Goal: Task Accomplishment & Management: Complete application form

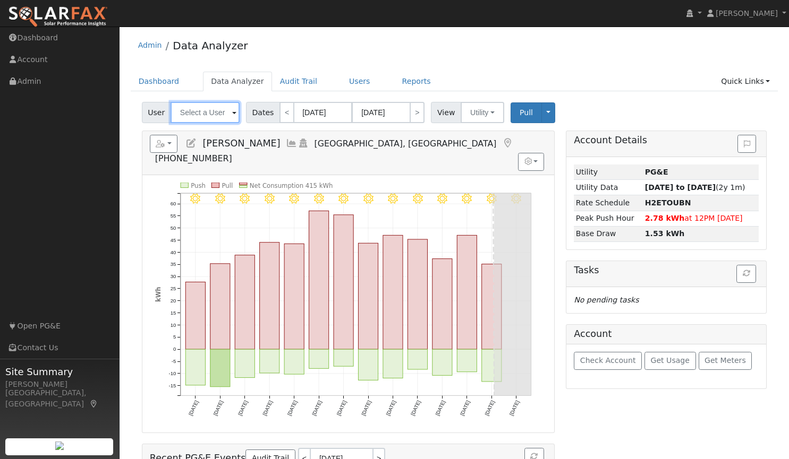
click at [209, 118] on input "text" at bounding box center [204, 112] width 69 height 21
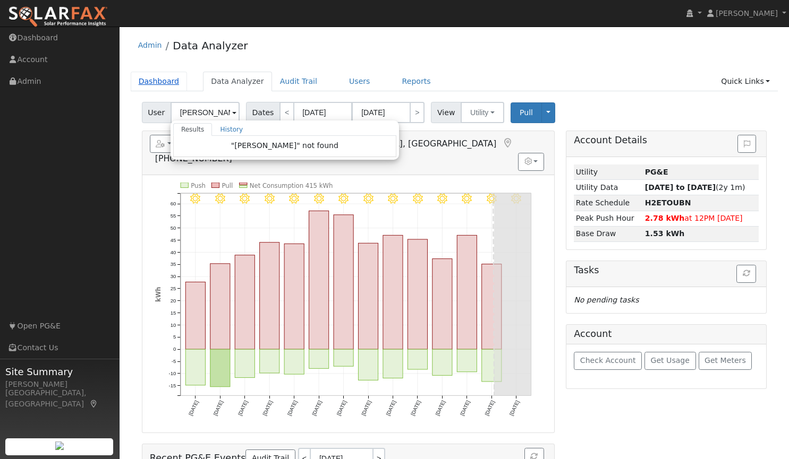
click at [162, 78] on link "Dashboard" at bounding box center [159, 82] width 57 height 20
type input "John Green"
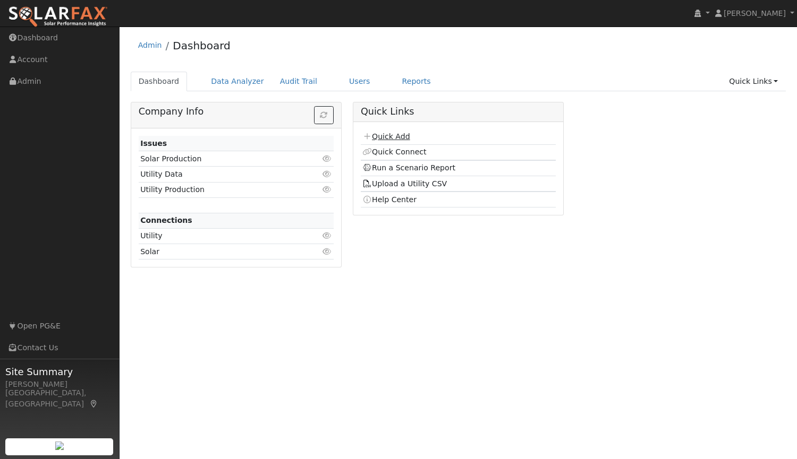
click at [400, 138] on link "Quick Add" at bounding box center [385, 136] width 47 height 8
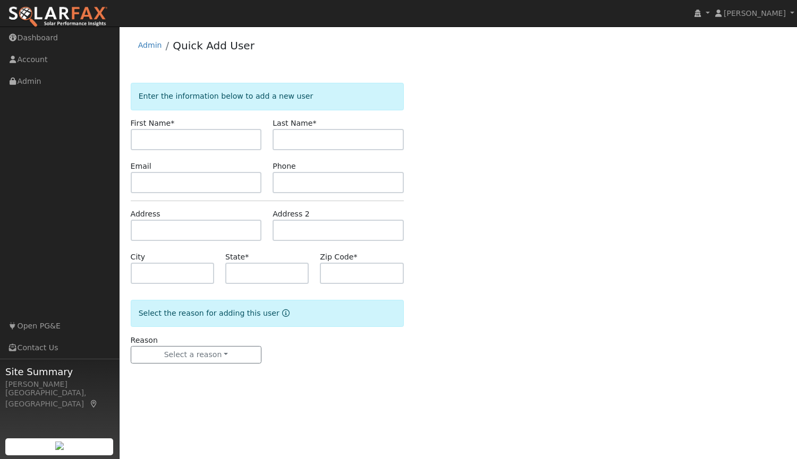
click at [220, 136] on input "text" at bounding box center [196, 139] width 131 height 21
type input "Jim"
type input "Trimble"
click at [198, 183] on input "text" at bounding box center [196, 182] width 131 height 21
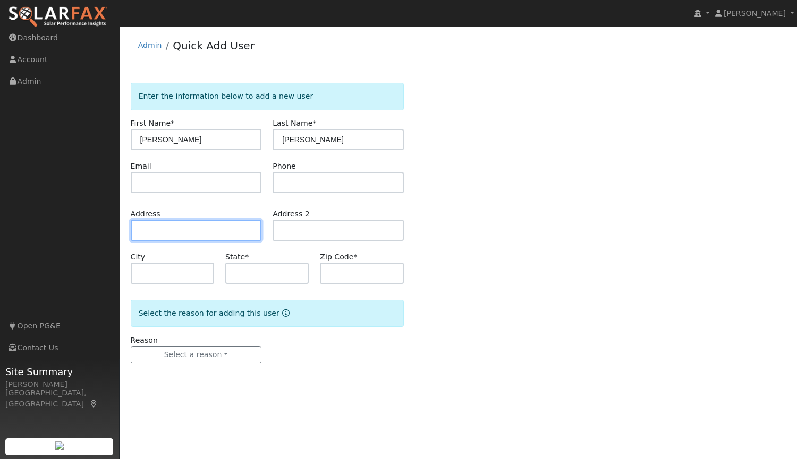
click at [212, 230] on input "text" at bounding box center [196, 230] width 131 height 21
paste input "[STREET_ADDRESS]"
type input "[STREET_ADDRESS]"
type input "Lincoln"
type input "CA"
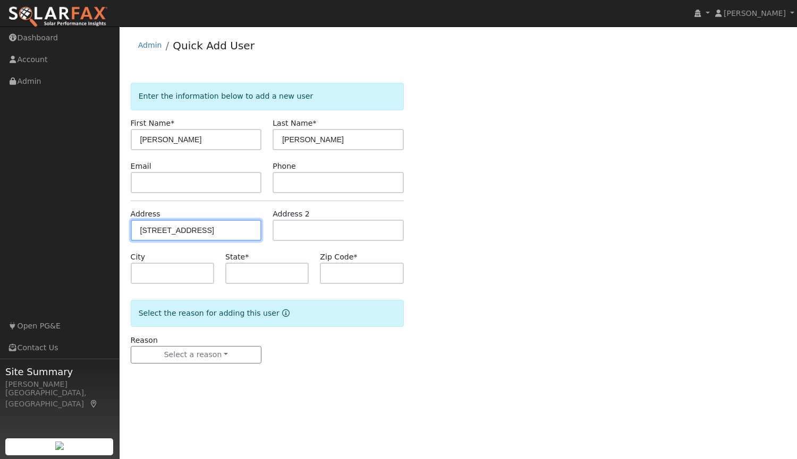
type input "95648"
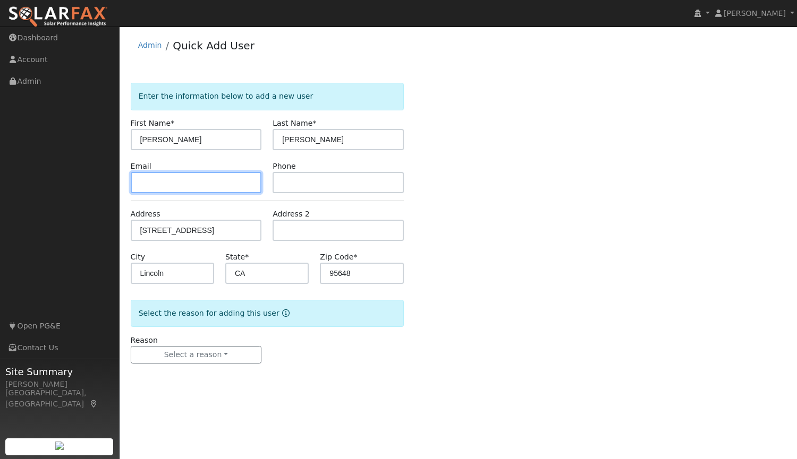
click at [218, 184] on input "text" at bounding box center [196, 182] width 131 height 21
paste input "(916) 257-0561"
type input "(916) 257-0561"
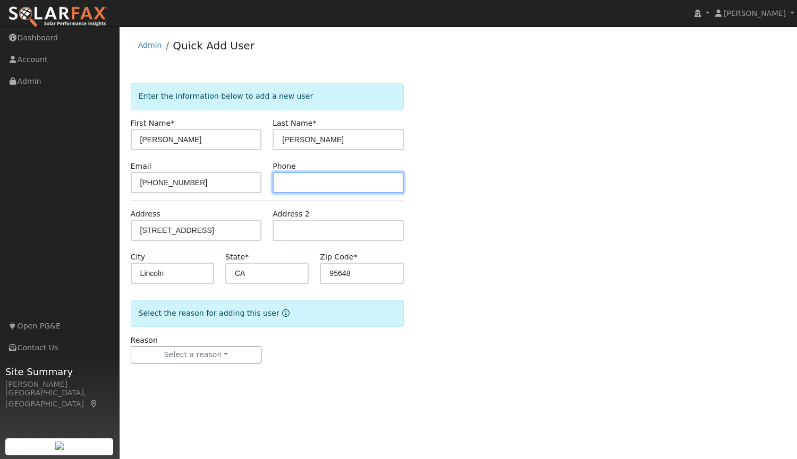
click at [291, 184] on input "text" at bounding box center [337, 182] width 131 height 21
paste input "(916) 257-0561"
type input "(916) 257-0561"
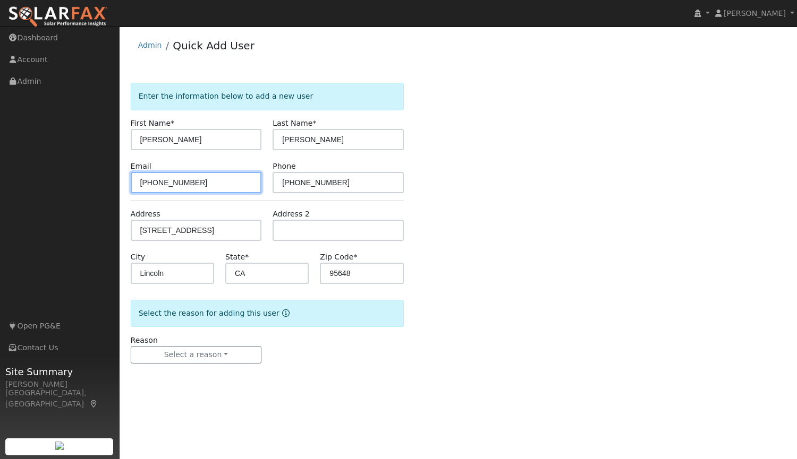
drag, startPoint x: 208, startPoint y: 185, endPoint x: 57, endPoint y: 175, distance: 150.7
click at [57, 175] on div "installed Tim Tedder Tim Tedder Profile My Company Help Center Terms Of Service…" at bounding box center [398, 243] width 797 height 433
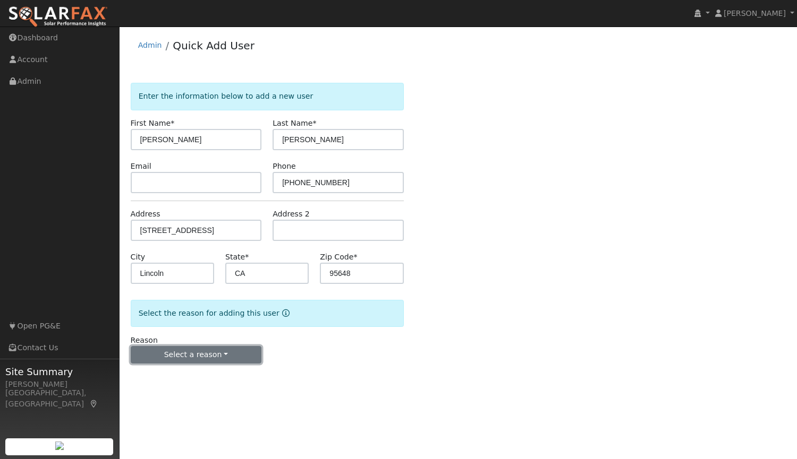
click at [172, 349] on button "Select a reason" at bounding box center [196, 355] width 131 height 18
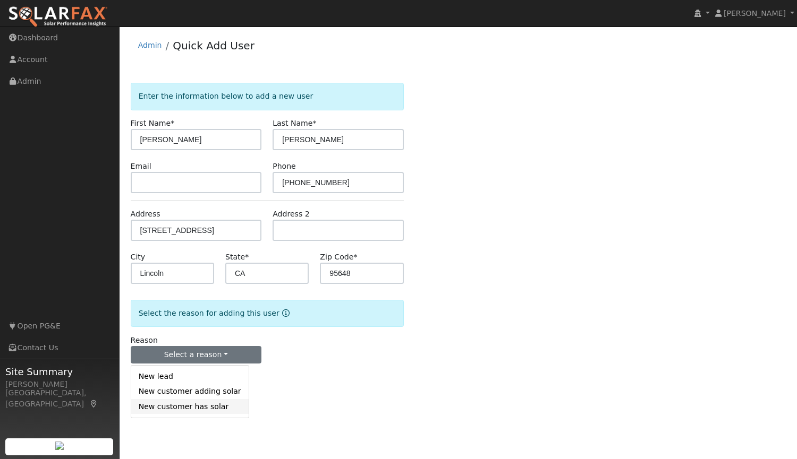
click at [187, 409] on link "New customer has solar" at bounding box center [189, 406] width 117 height 15
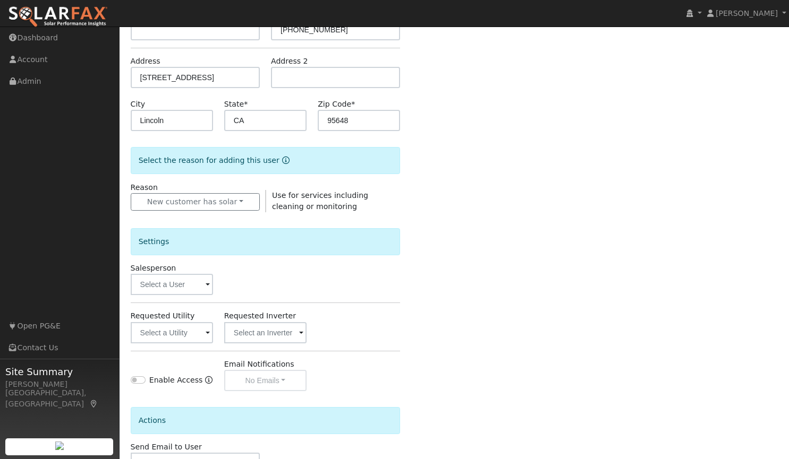
scroll to position [153, 0]
click at [169, 284] on input "text" at bounding box center [172, 283] width 82 height 21
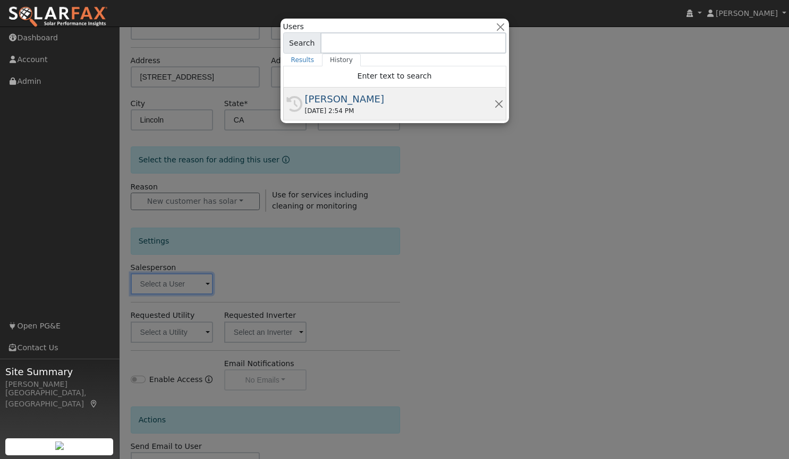
click at [332, 102] on div "[PERSON_NAME]" at bounding box center [399, 99] width 189 height 14
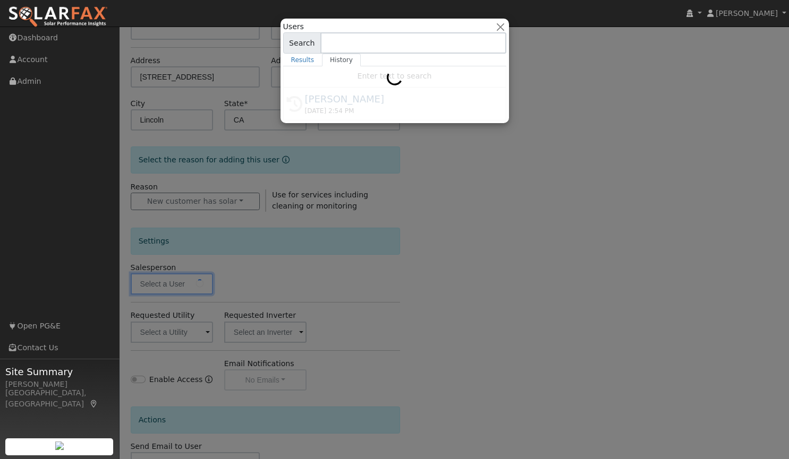
type input "[PERSON_NAME]"
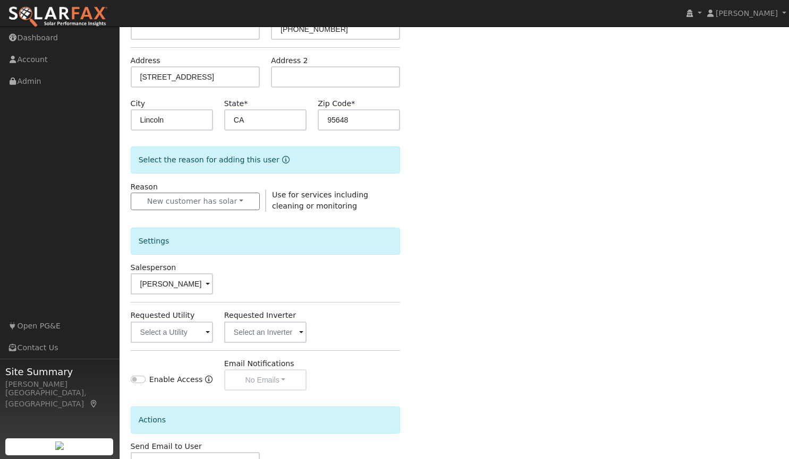
scroll to position [228, 0]
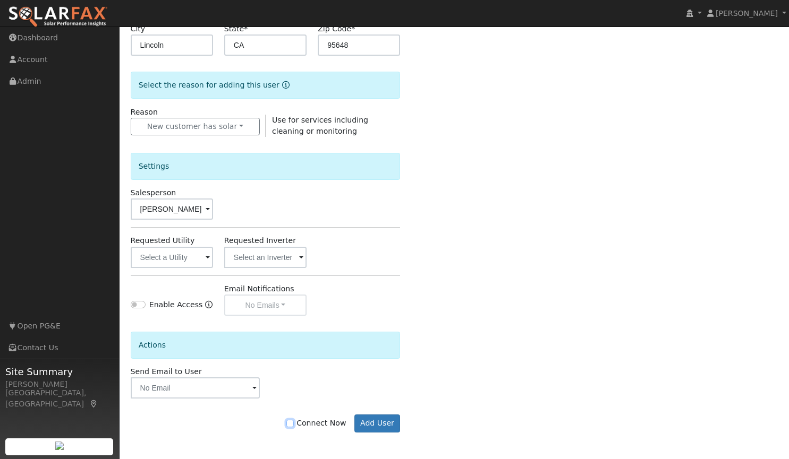
click at [294, 425] on input "Connect Now" at bounding box center [289, 423] width 7 height 7
checkbox input "true"
click at [372, 427] on button "Add User" at bounding box center [377, 424] width 46 height 18
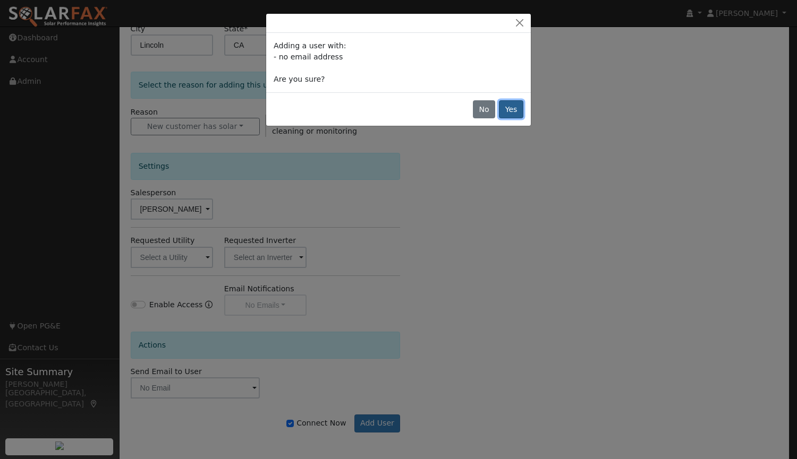
click at [516, 104] on button "Yes" at bounding box center [511, 109] width 24 height 18
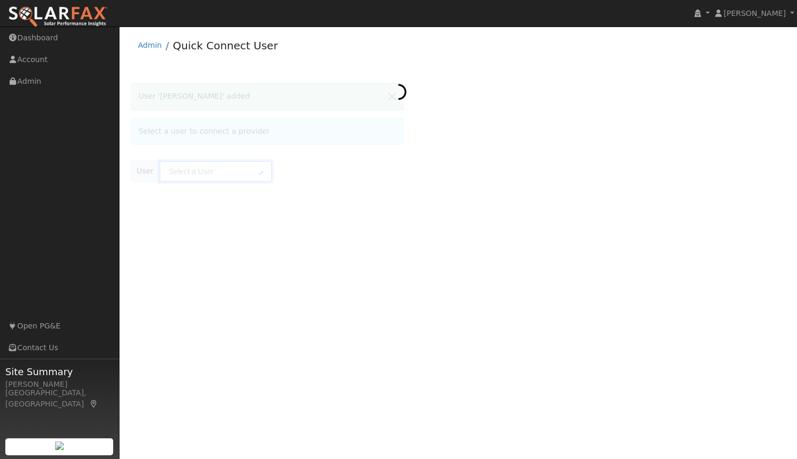
type input "[PERSON_NAME]"
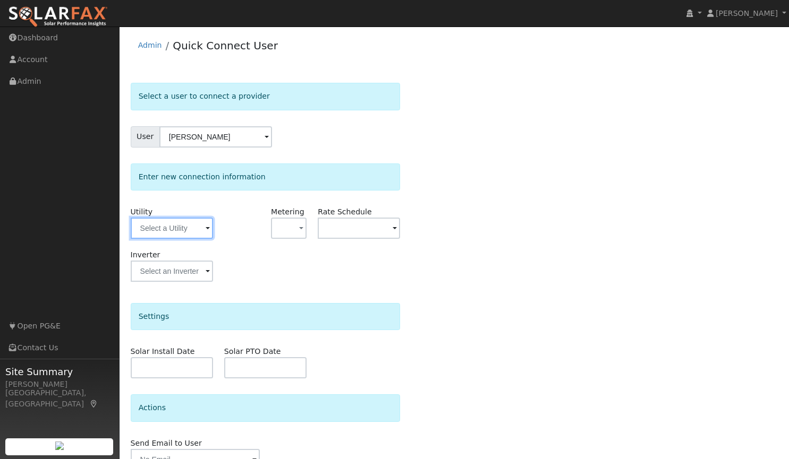
click at [178, 232] on input "text" at bounding box center [172, 228] width 82 height 21
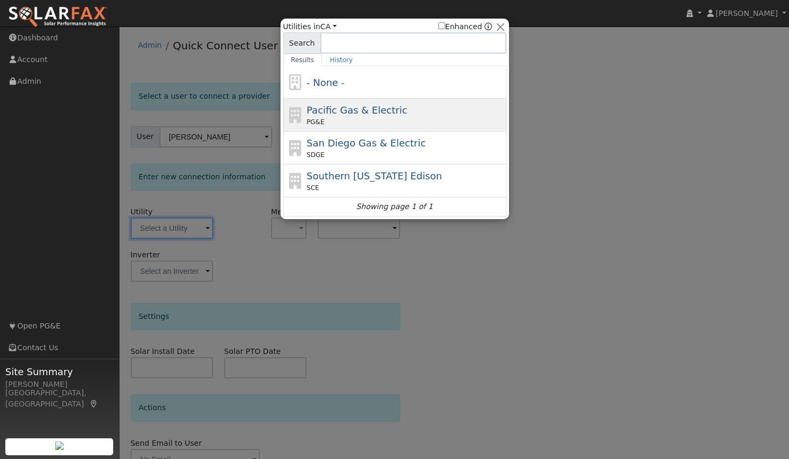
click at [349, 113] on span "Pacific Gas & Electric" at bounding box center [356, 110] width 100 height 11
type input "PG&E"
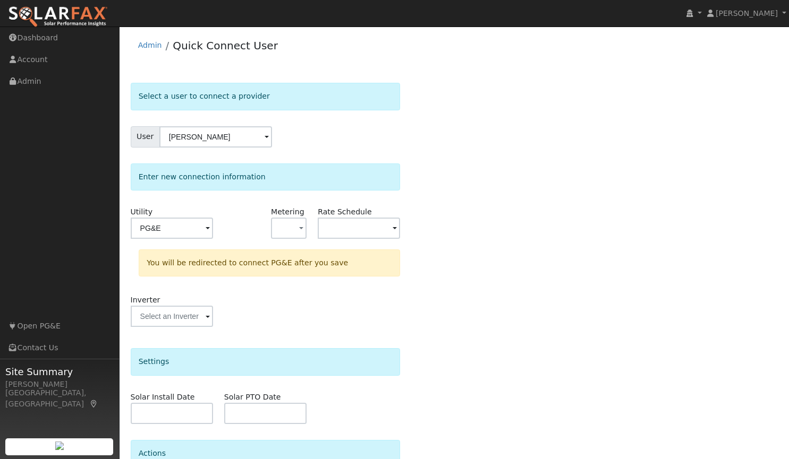
scroll to position [101, 0]
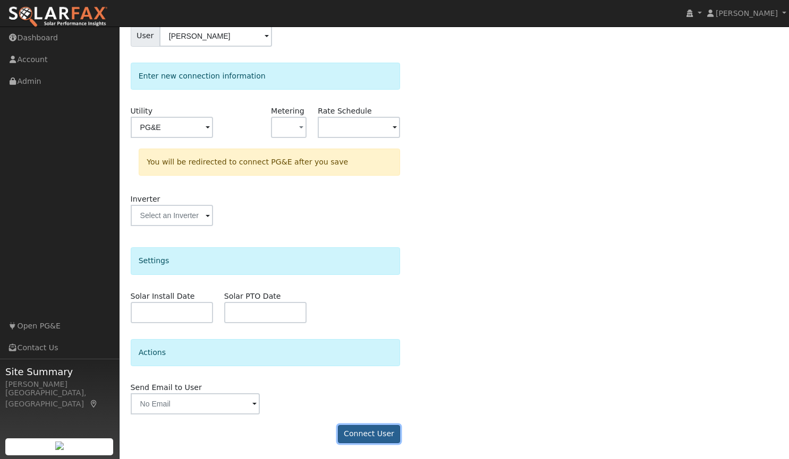
click at [374, 427] on button "Connect User" at bounding box center [369, 434] width 63 height 18
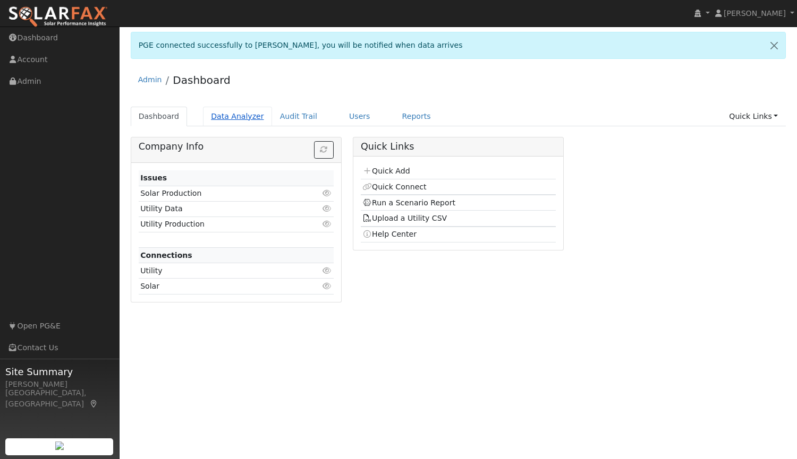
click at [220, 113] on link "Data Analyzer" at bounding box center [237, 117] width 69 height 20
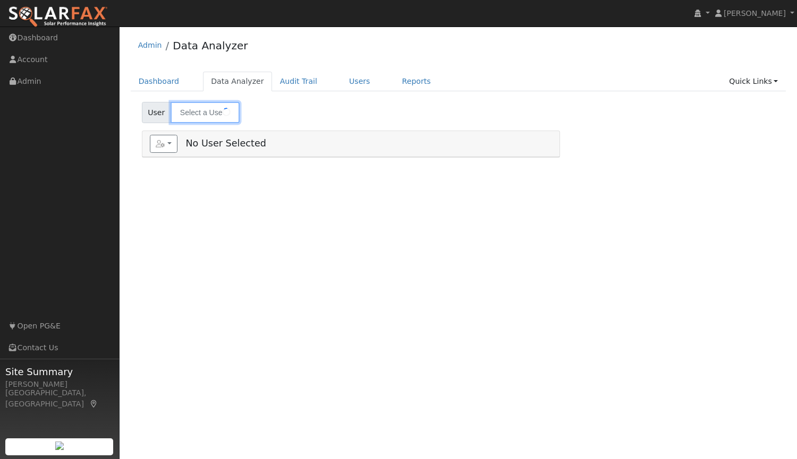
type input "John Green"
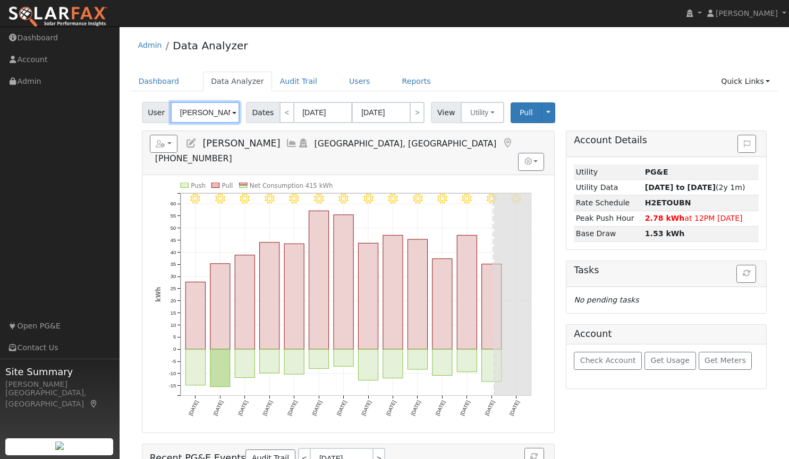
click at [225, 109] on input "John Green" at bounding box center [204, 112] width 69 height 21
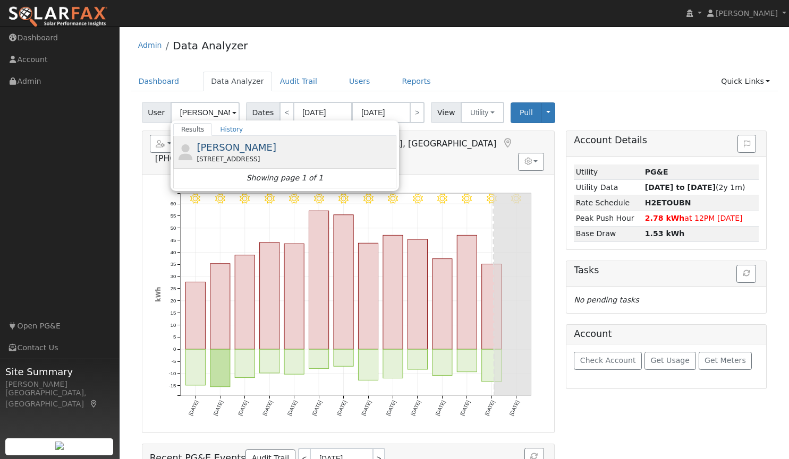
click at [223, 146] on span "Jim Trimble" at bounding box center [236, 147] width 80 height 11
type input "Jim Trimble"
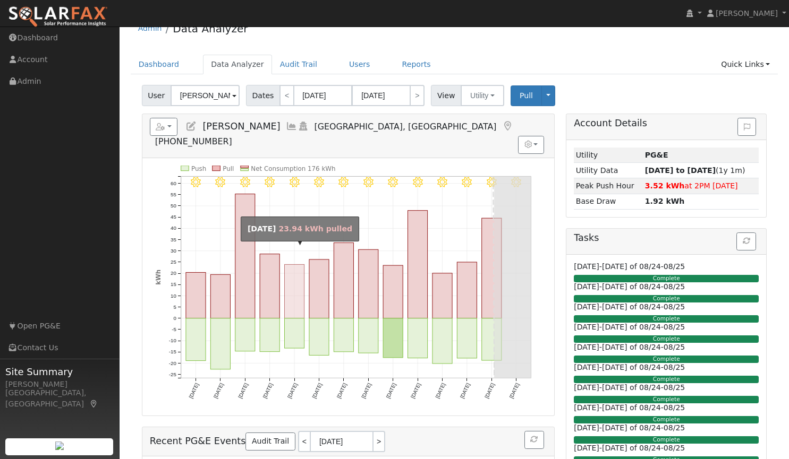
scroll to position [15, 0]
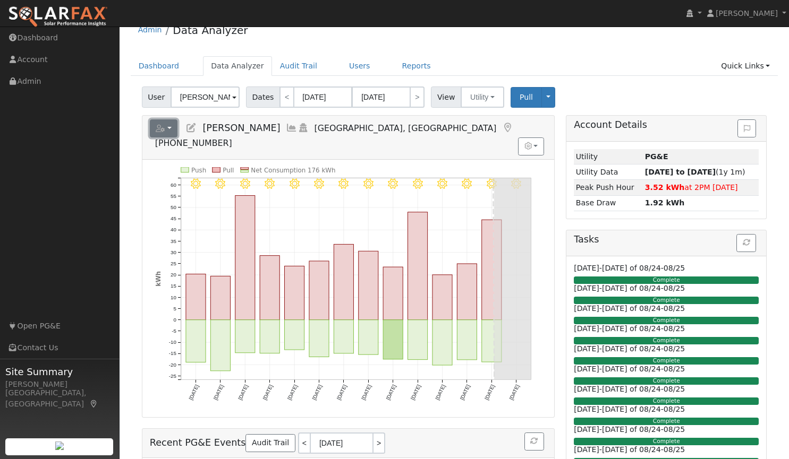
click at [168, 125] on button "button" at bounding box center [164, 128] width 28 height 18
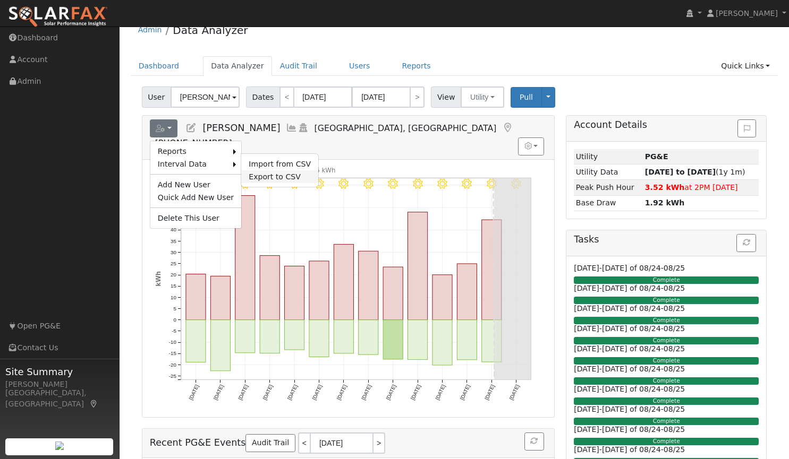
click at [270, 172] on link "Export to CSV" at bounding box center [279, 176] width 77 height 13
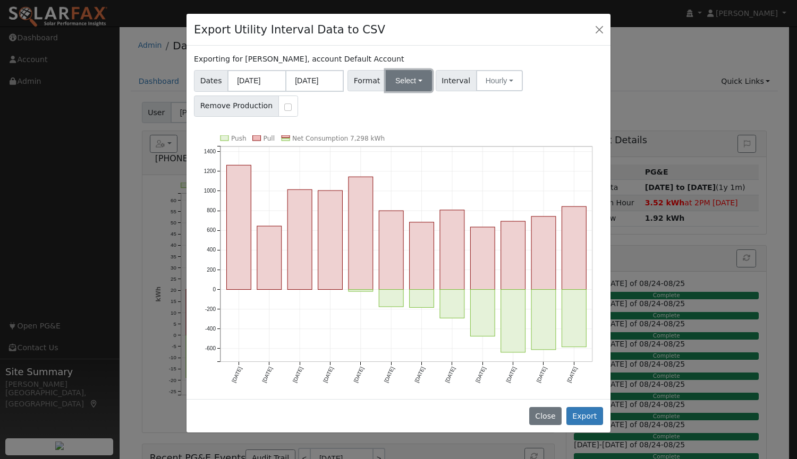
click at [405, 80] on button "Select" at bounding box center [409, 80] width 46 height 21
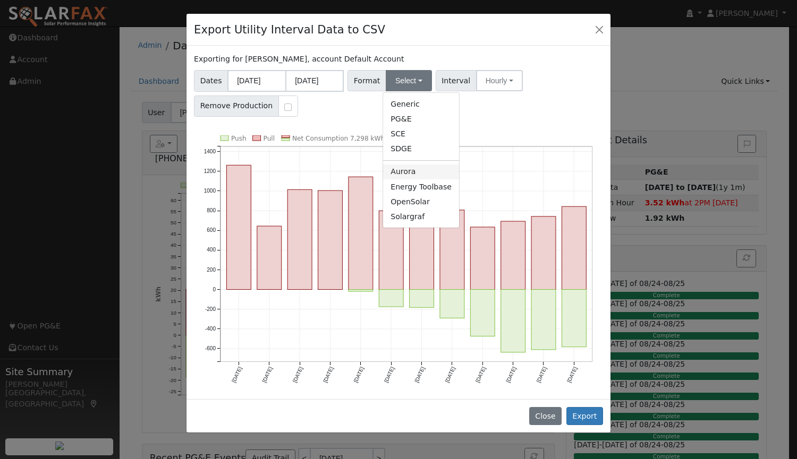
click at [407, 171] on link "Aurora" at bounding box center [421, 172] width 76 height 15
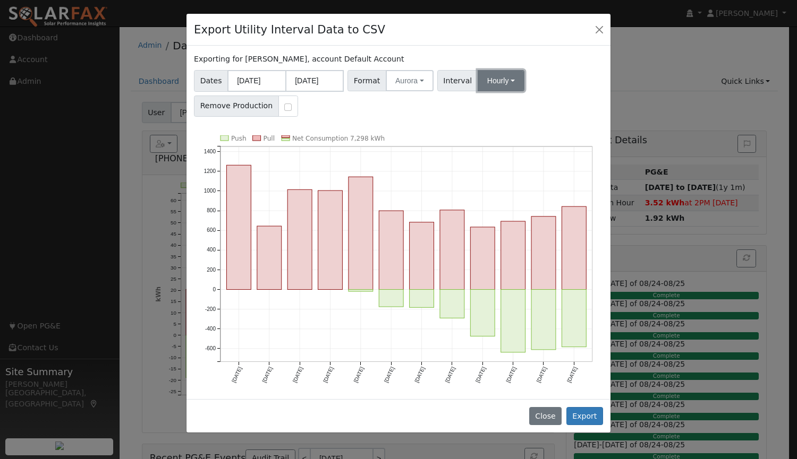
click at [482, 81] on button "Hourly" at bounding box center [500, 80] width 47 height 21
click at [485, 105] on link "15 Minute" at bounding box center [511, 104] width 74 height 15
click at [580, 410] on button "Export" at bounding box center [584, 416] width 37 height 18
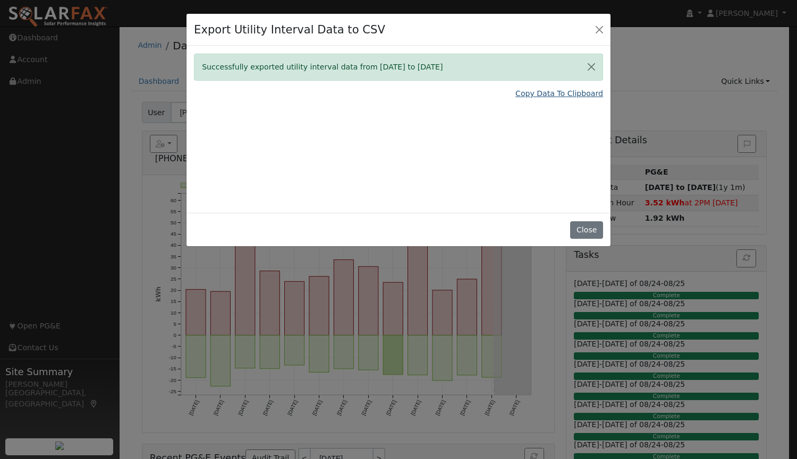
click at [536, 94] on link "Copy Data To Clipboard" at bounding box center [559, 93] width 88 height 11
click at [585, 228] on button "Close" at bounding box center [586, 230] width 32 height 18
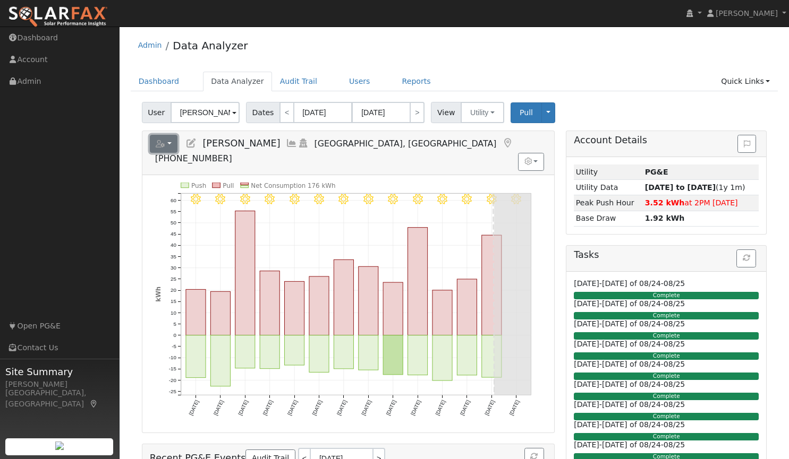
click at [167, 146] on button "button" at bounding box center [164, 144] width 28 height 18
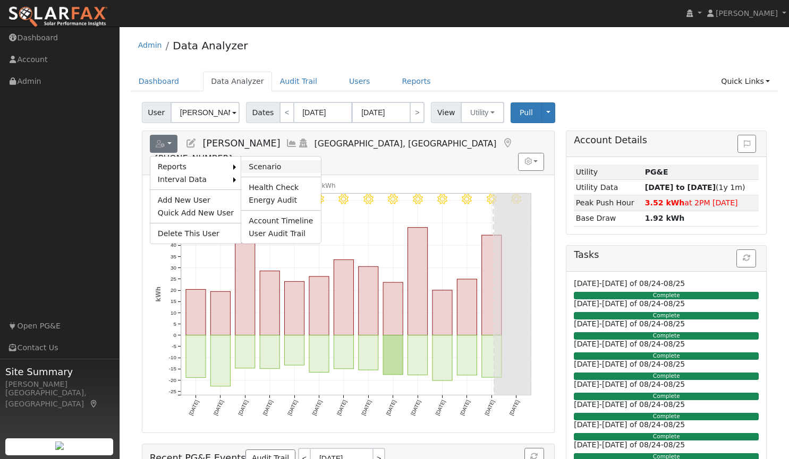
click at [252, 167] on link "Scenario" at bounding box center [280, 166] width 79 height 13
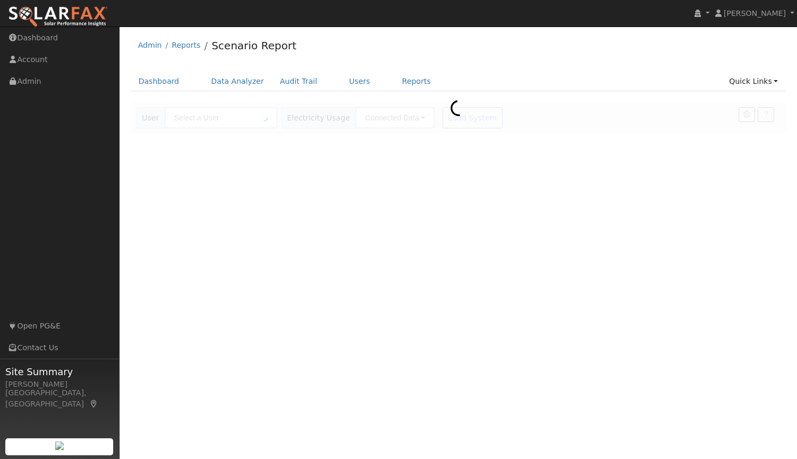
type input "[PERSON_NAME]"
type input "Pacific Gas & Electric"
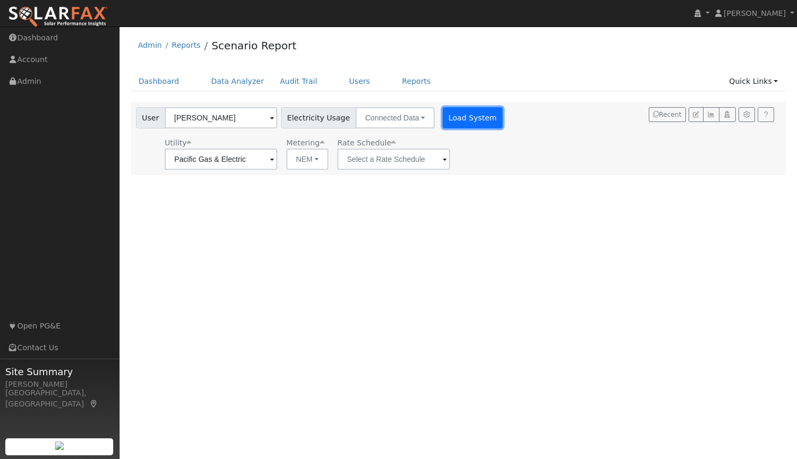
click at [474, 118] on button "Load System" at bounding box center [472, 117] width 61 height 21
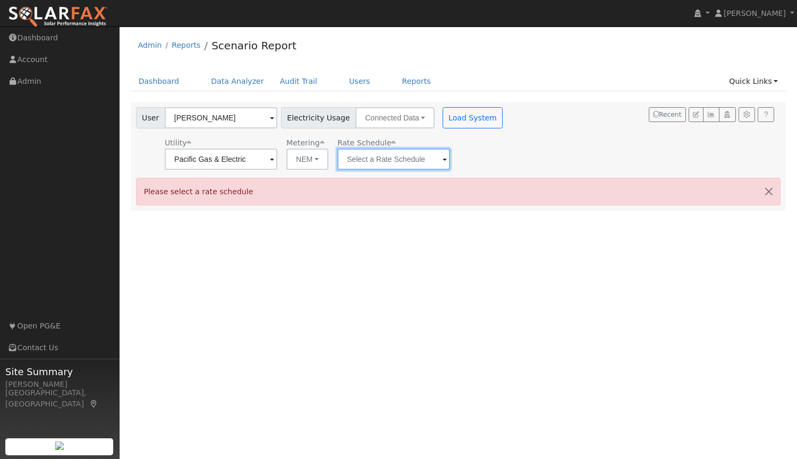
click at [277, 158] on input "text" at bounding box center [221, 159] width 113 height 21
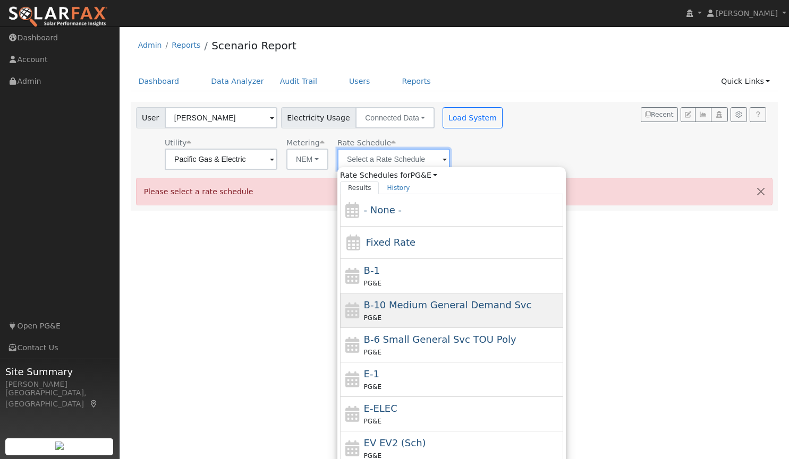
scroll to position [116, 0]
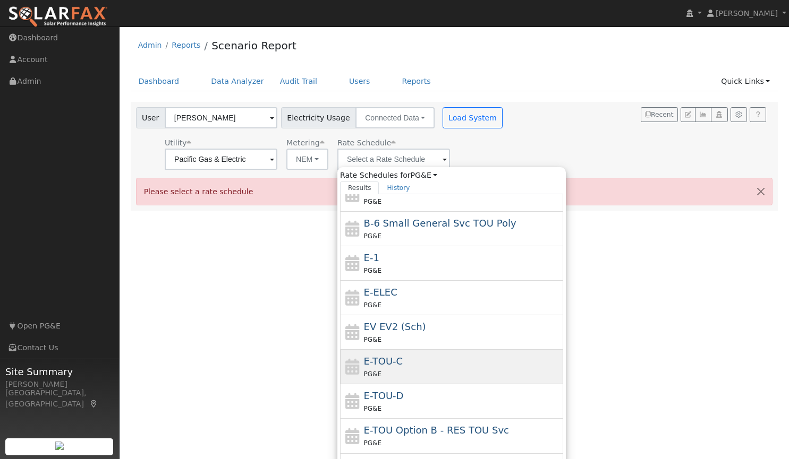
click at [396, 359] on span "E-TOU-C" at bounding box center [383, 361] width 39 height 11
type input "E-TOU-C"
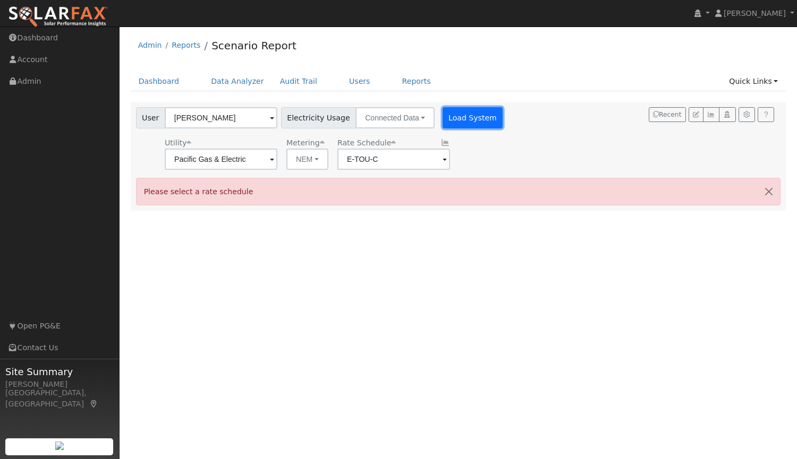
click at [468, 119] on button "Load System" at bounding box center [472, 117] width 61 height 21
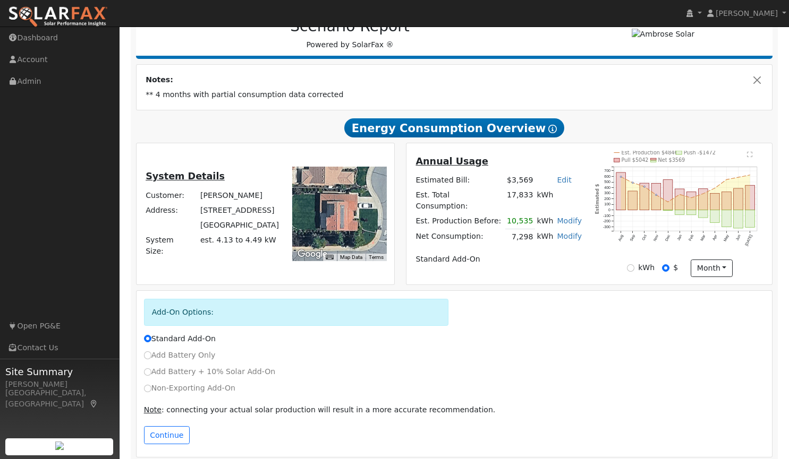
scroll to position [160, 0]
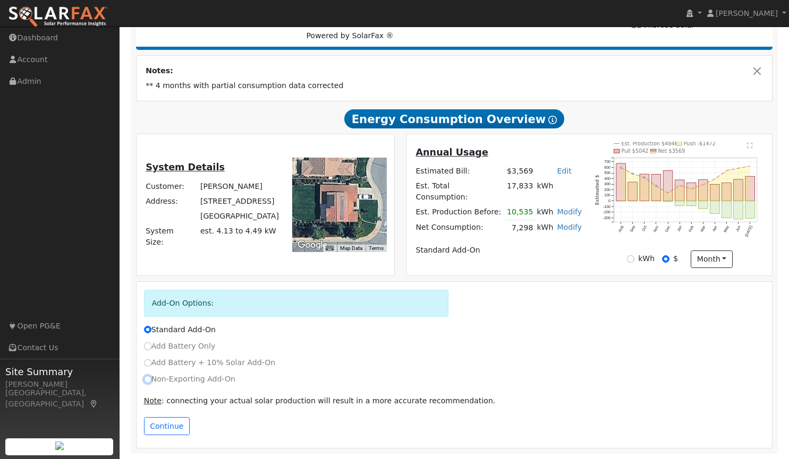
click at [144, 381] on input "Non-Exporting Add-On" at bounding box center [147, 379] width 7 height 7
radio input "true"
radio input "false"
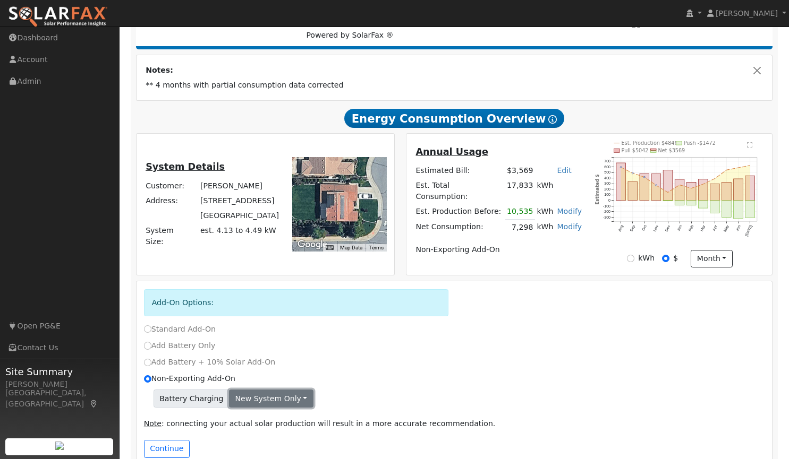
click at [247, 404] on button "New system only" at bounding box center [271, 399] width 84 height 18
click at [254, 433] on link "Both systems" at bounding box center [268, 435] width 79 height 15
click at [169, 450] on button "Continue" at bounding box center [167, 449] width 46 height 18
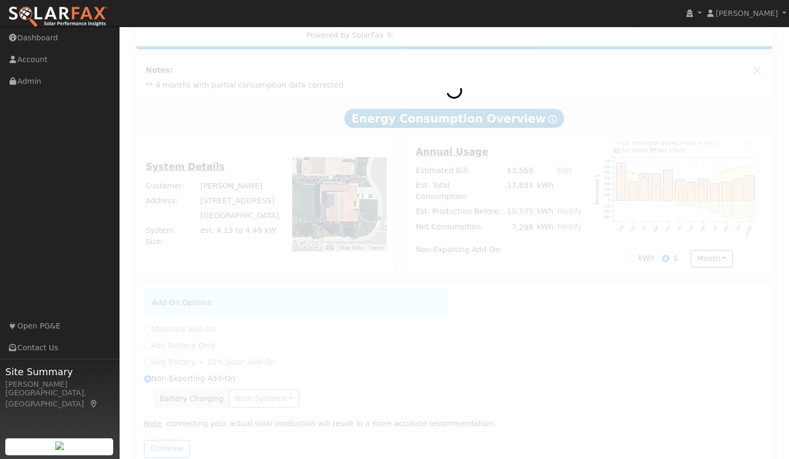
click at [590, 389] on div at bounding box center [454, 235] width 647 height 482
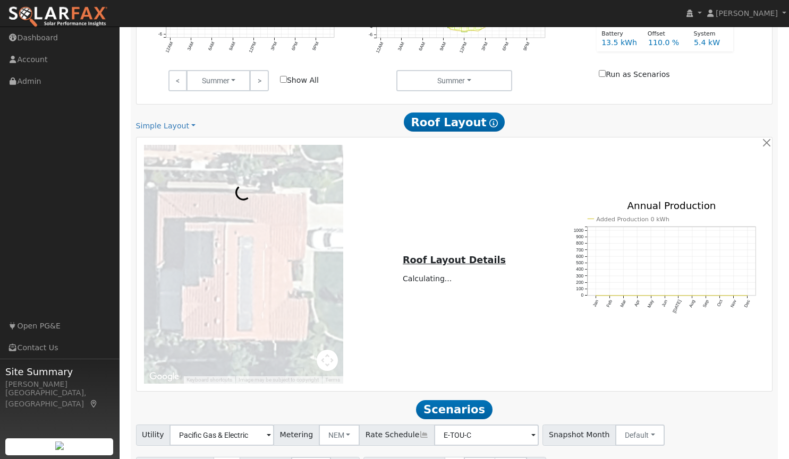
scroll to position [743, 0]
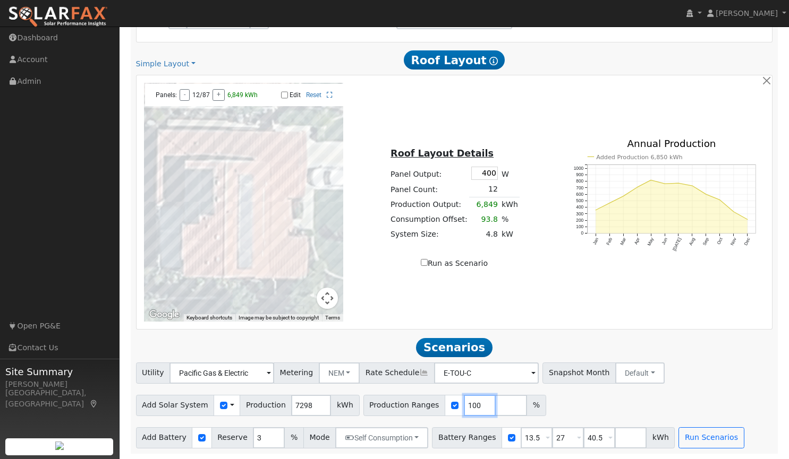
drag, startPoint x: 461, startPoint y: 405, endPoint x: 432, endPoint y: 406, distance: 29.7
click at [432, 406] on div "Production Ranges 100 %" at bounding box center [454, 405] width 183 height 21
type input "110"
click at [690, 440] on button "Run Scenarios" at bounding box center [710, 437] width 65 height 21
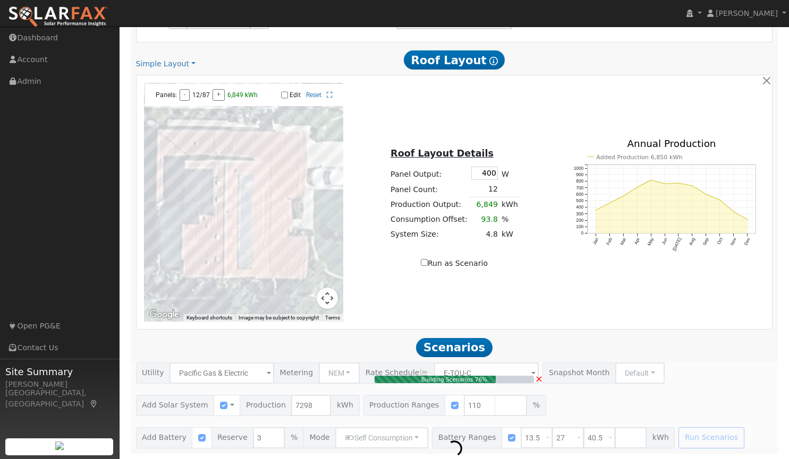
type input "5.4"
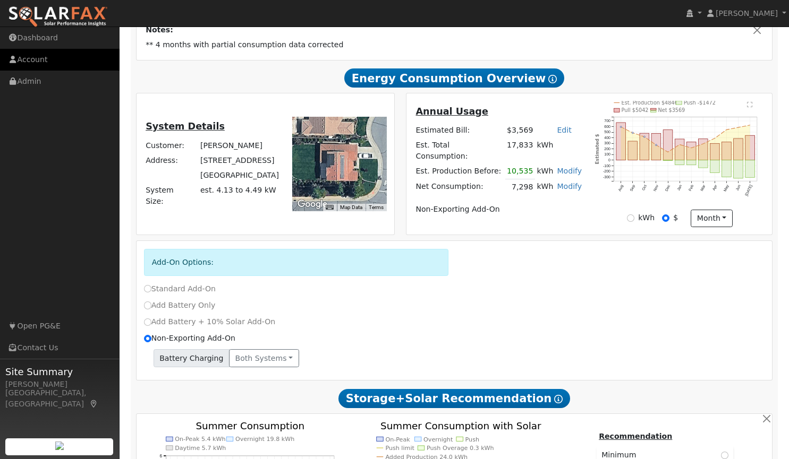
scroll to position [0, 0]
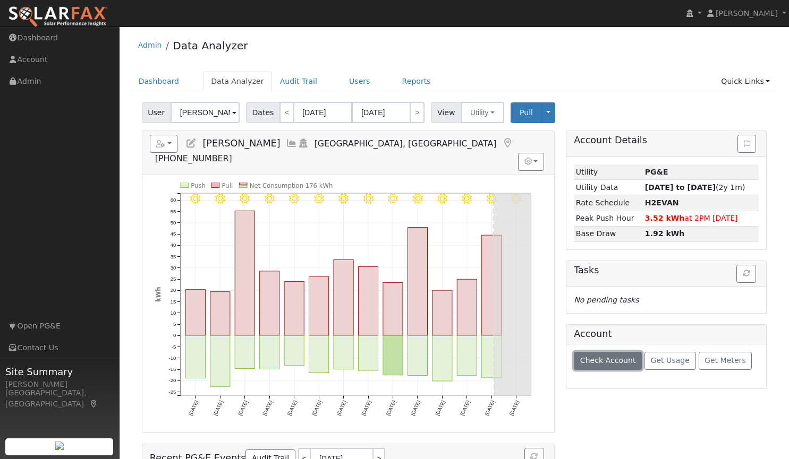
click at [617, 357] on span "Check Account" at bounding box center [608, 360] width 56 height 8
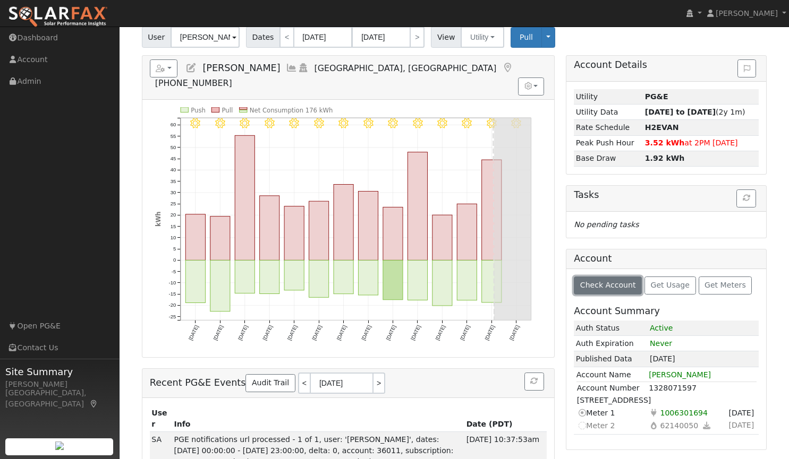
scroll to position [130, 0]
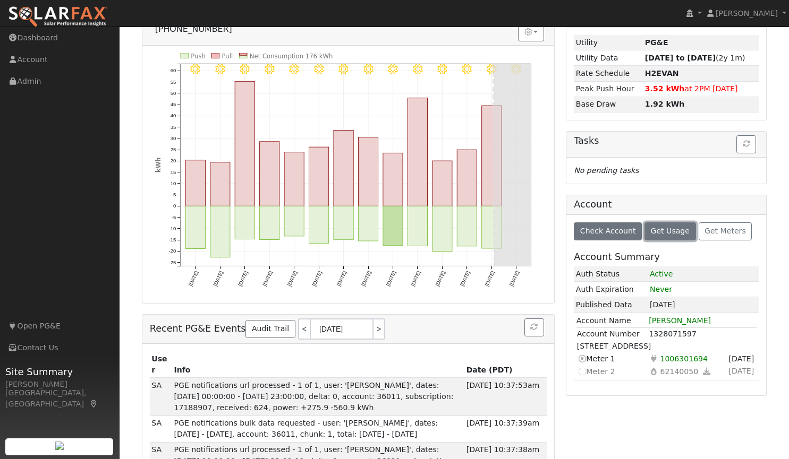
click at [668, 223] on button "Get Usage" at bounding box center [670, 232] width 52 height 18
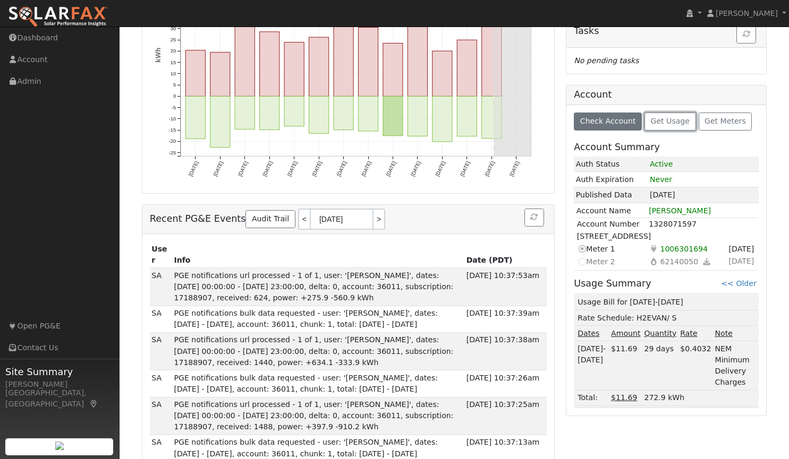
scroll to position [255, 0]
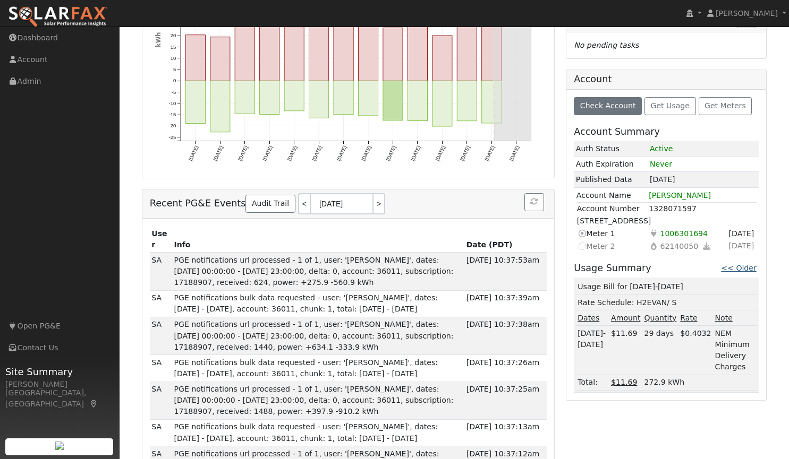
click at [750, 268] on link "<< Older" at bounding box center [738, 268] width 35 height 8
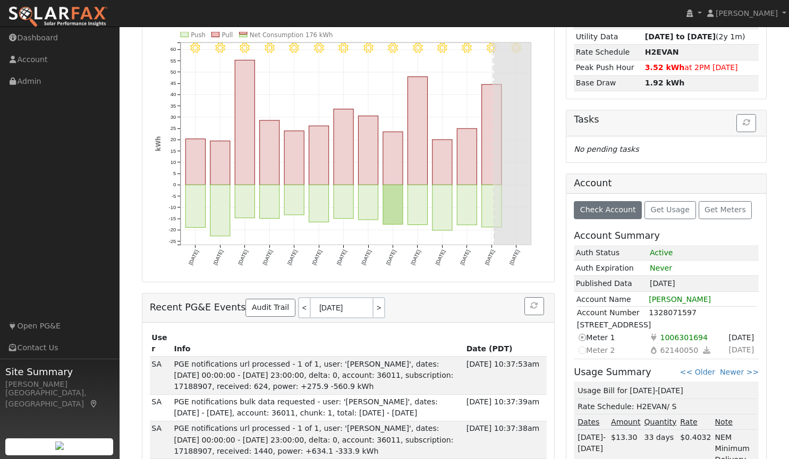
scroll to position [151, 0]
click at [581, 353] on icon at bounding box center [582, 349] width 10 height 11
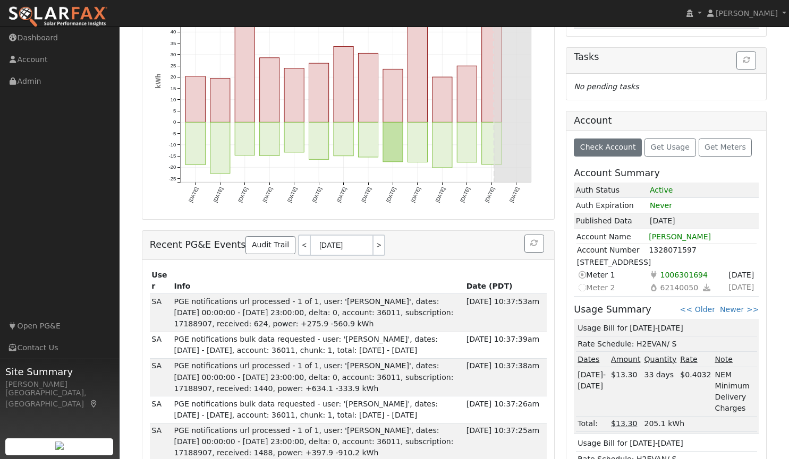
scroll to position [213, 0]
click at [598, 276] on td "Current meter Meter 1" at bounding box center [612, 275] width 72 height 13
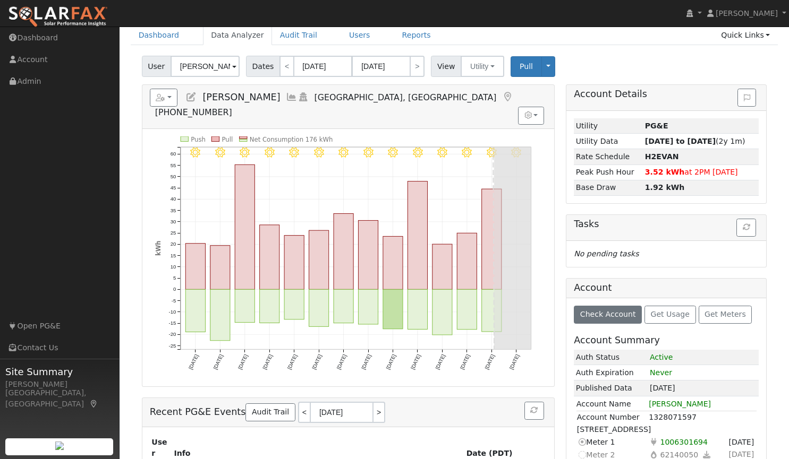
scroll to position [0, 0]
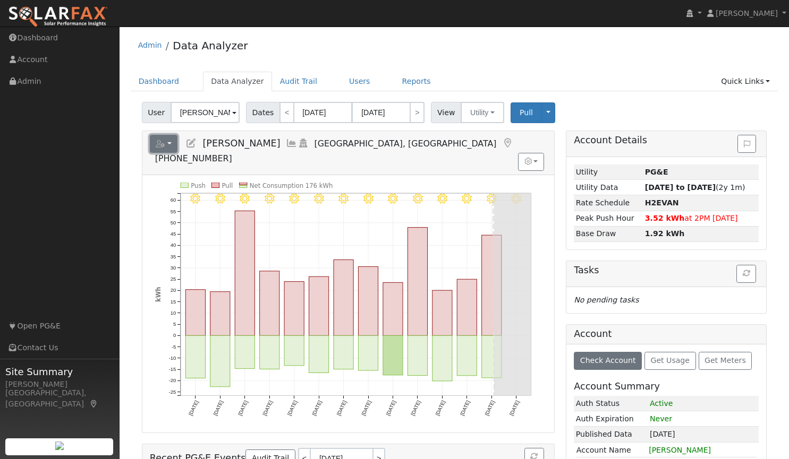
click at [162, 146] on icon "button" at bounding box center [161, 143] width 10 height 7
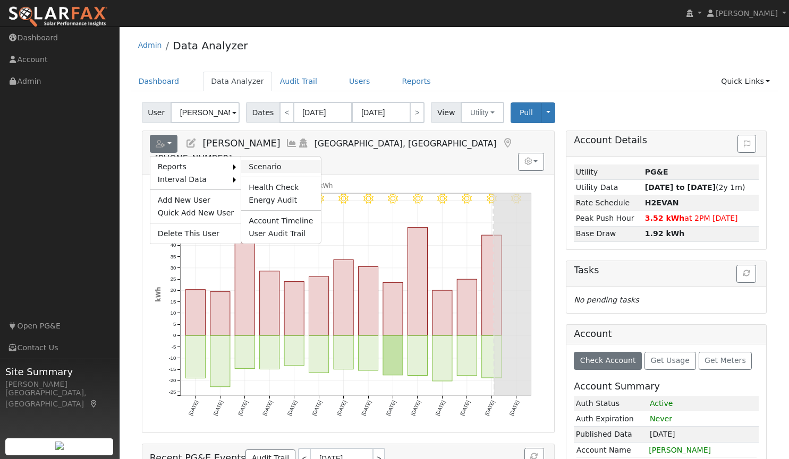
click at [254, 167] on link "Scenario" at bounding box center [280, 166] width 79 height 13
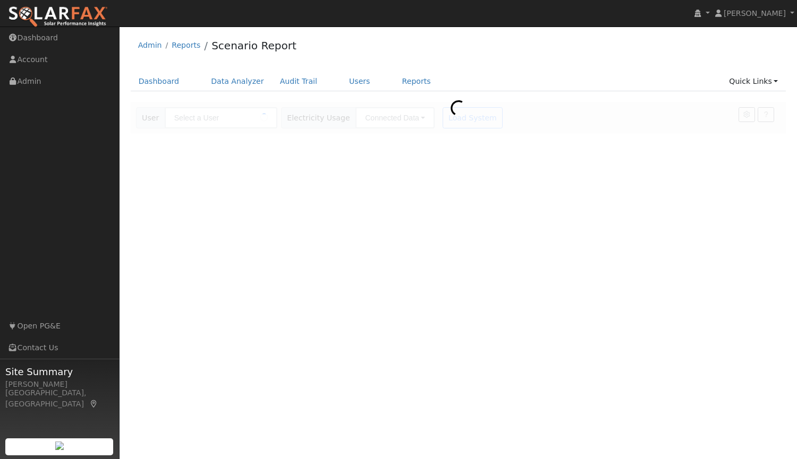
type input "[PERSON_NAME]"
type input "Pacific Gas & Electric"
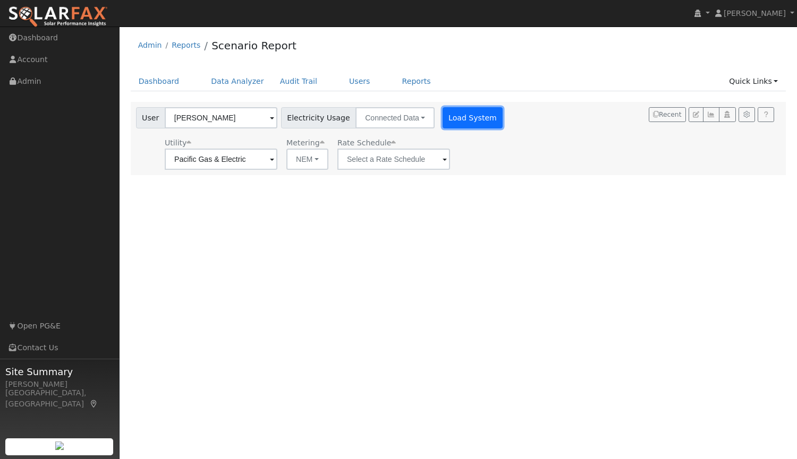
click at [466, 113] on button "Load System" at bounding box center [472, 117] width 61 height 21
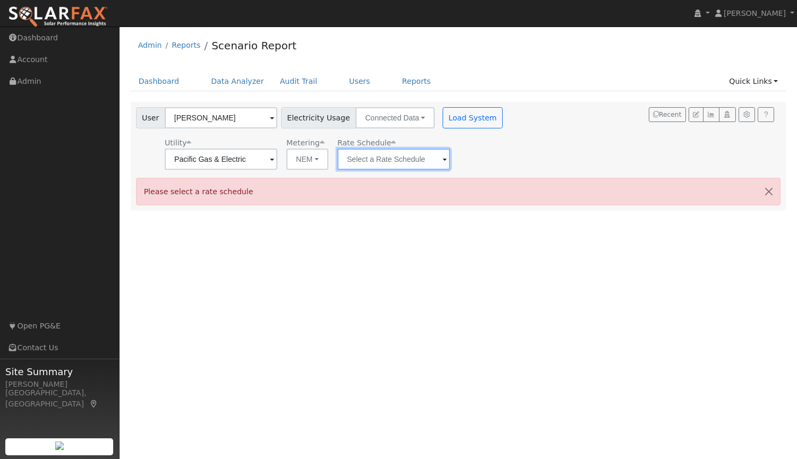
click at [277, 156] on input "text" at bounding box center [221, 159] width 113 height 21
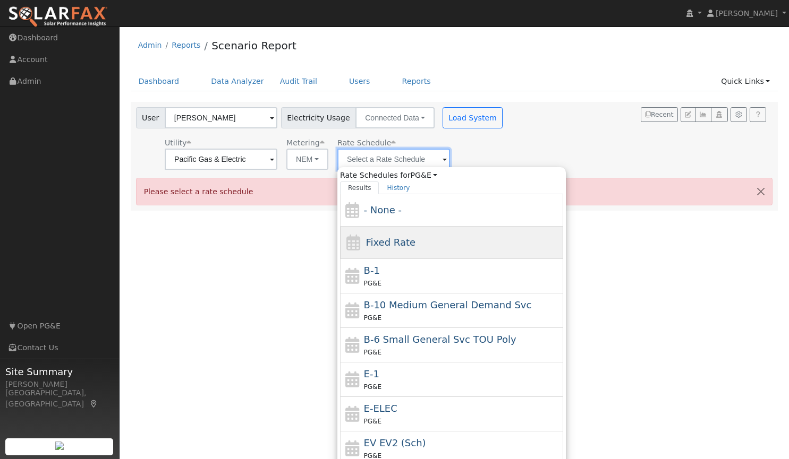
scroll to position [116, 0]
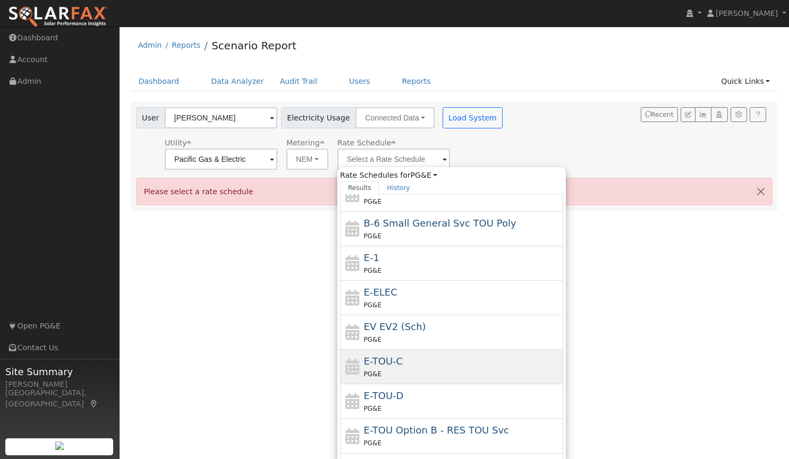
click at [393, 361] on span "E-TOU-C" at bounding box center [383, 361] width 39 height 11
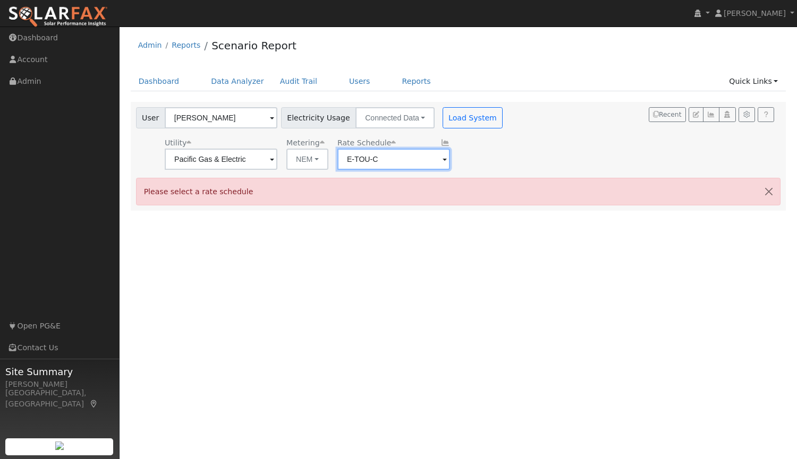
click at [277, 157] on input "E-TOU-C" at bounding box center [221, 159] width 113 height 21
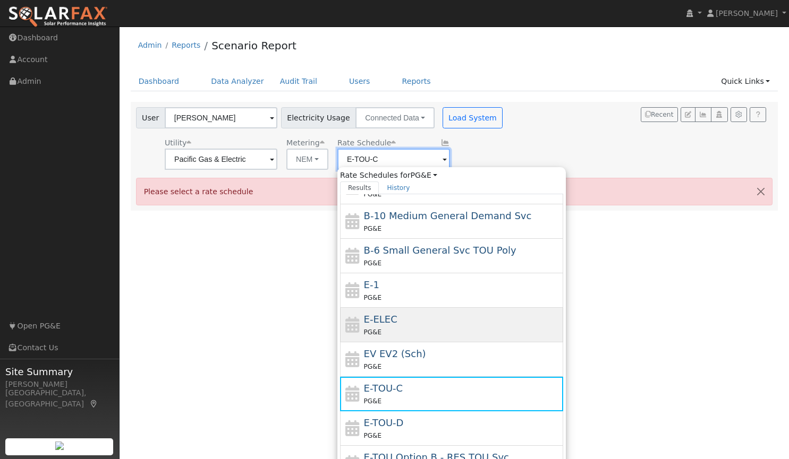
scroll to position [91, 0]
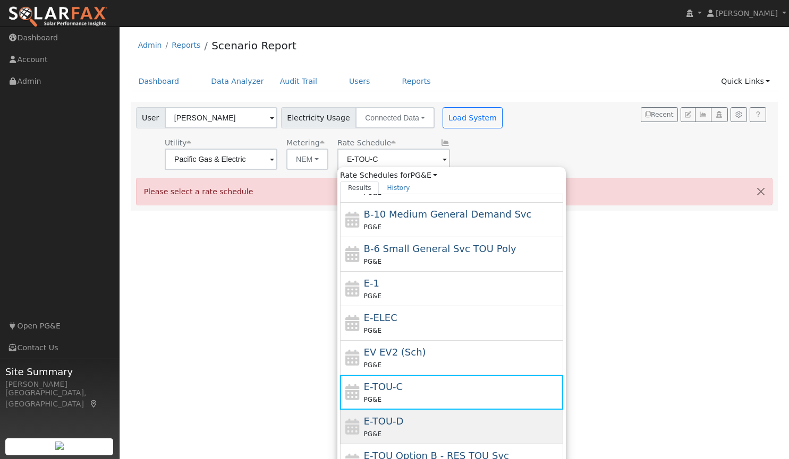
click at [437, 417] on div "E-TOU-D PG&E" at bounding box center [462, 426] width 197 height 25
type input "E-TOU-D"
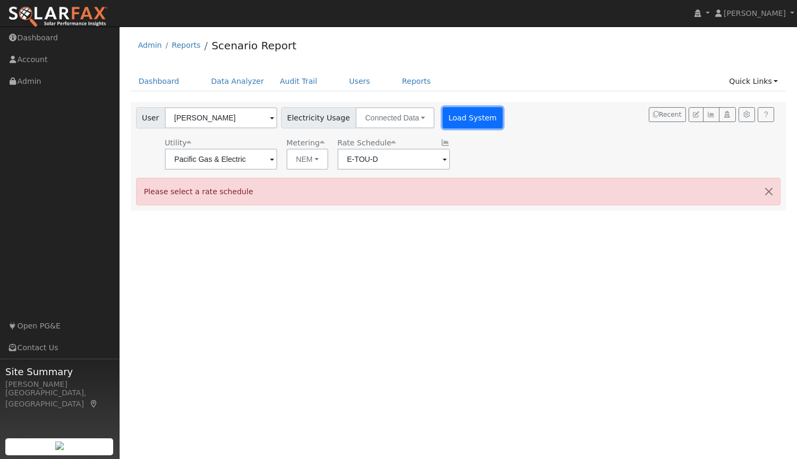
click at [451, 119] on button "Load System" at bounding box center [472, 117] width 61 height 21
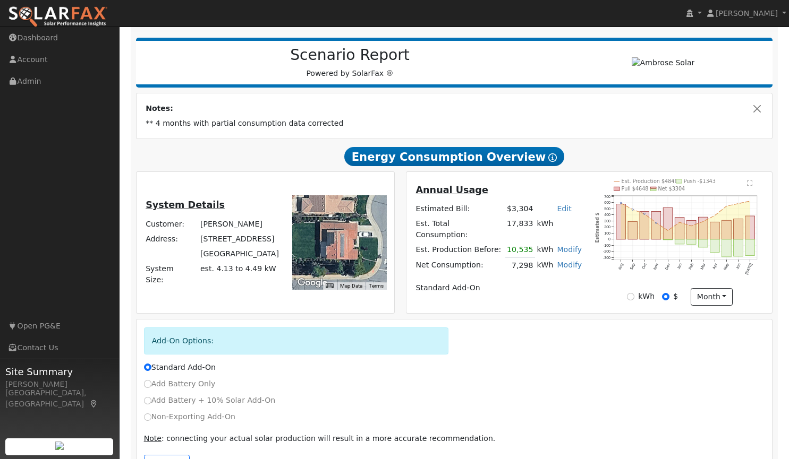
scroll to position [99, 0]
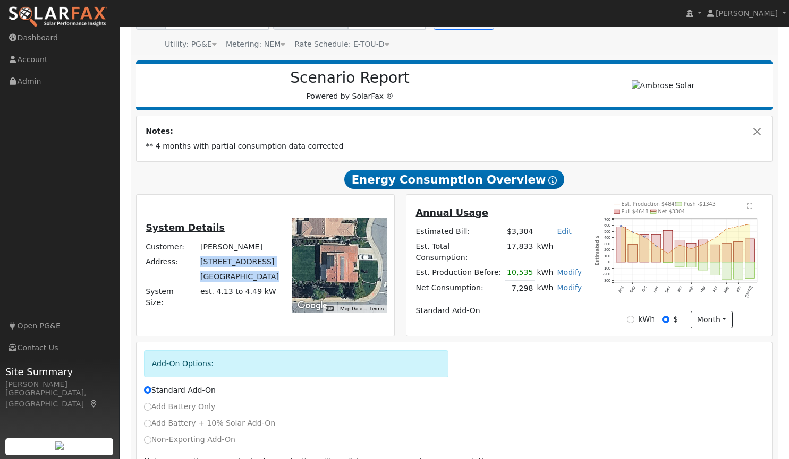
drag, startPoint x: 202, startPoint y: 267, endPoint x: 266, endPoint y: 283, distance: 65.7
click at [266, 283] on tbody "Customer: Jim Trimble Address: 100 Kinnerly Court Lincoln, CA 95648 System Size…" at bounding box center [212, 274] width 137 height 71
copy tbody "100 Kinnerly Court Lincoln, CA 95648"
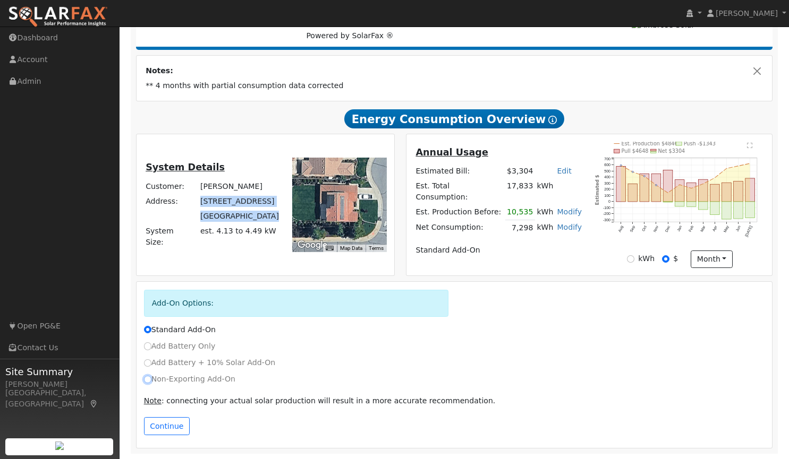
click at [146, 381] on input "Non-Exporting Add-On" at bounding box center [147, 379] width 7 height 7
radio input "true"
radio input "false"
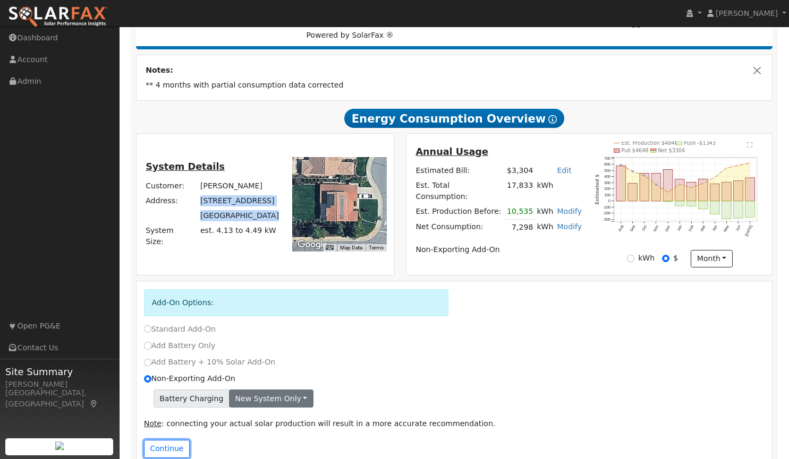
drag, startPoint x: 159, startPoint y: 451, endPoint x: 243, endPoint y: 403, distance: 96.6
click at [243, 403] on div "Add-On Options: Standard Add-On Add Battery Only Add Battery + 10% Solar Add-On…" at bounding box center [454, 375] width 636 height 189
click at [243, 403] on button "New system only" at bounding box center [271, 399] width 84 height 18
click at [251, 436] on link "Both systems" at bounding box center [268, 435] width 79 height 15
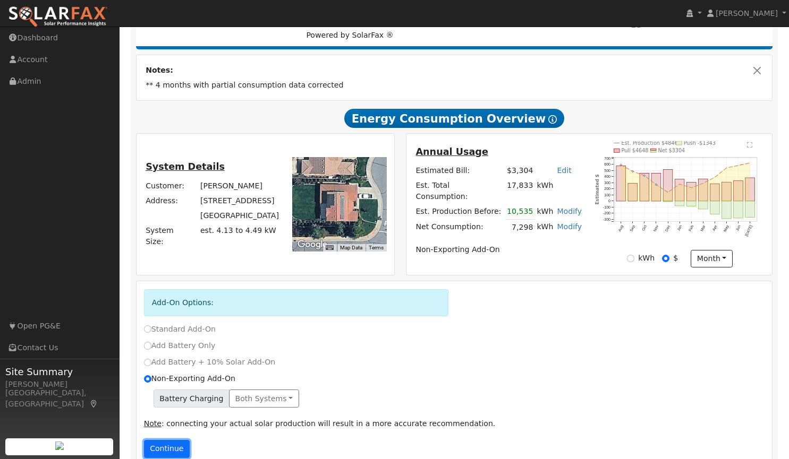
click at [156, 450] on button "Continue" at bounding box center [167, 449] width 46 height 18
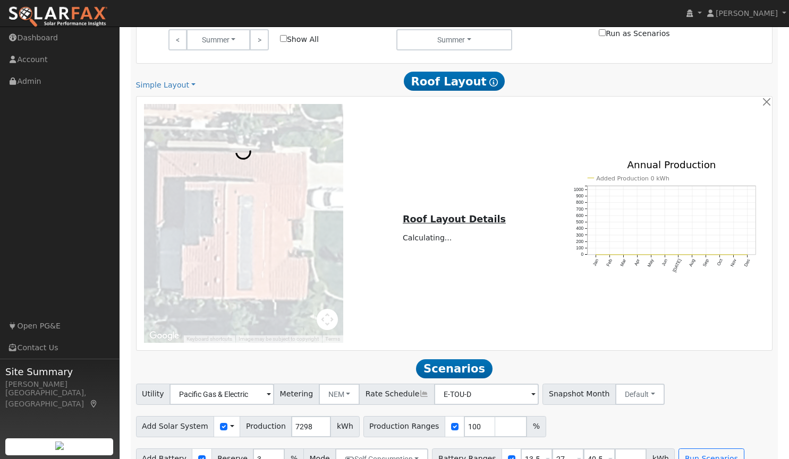
scroll to position [743, 0]
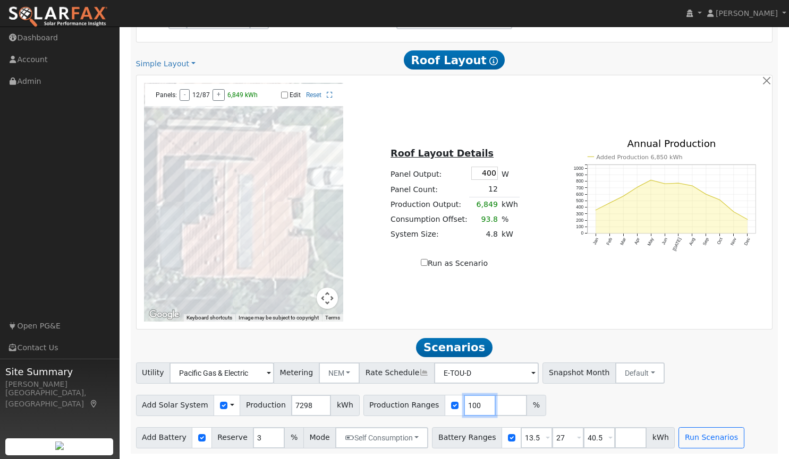
drag, startPoint x: 458, startPoint y: 406, endPoint x: 429, endPoint y: 406, distance: 29.2
click at [429, 406] on div "Production Ranges 100 %" at bounding box center [454, 405] width 183 height 21
type input "89"
click at [678, 442] on button "Run Scenarios" at bounding box center [710, 437] width 65 height 21
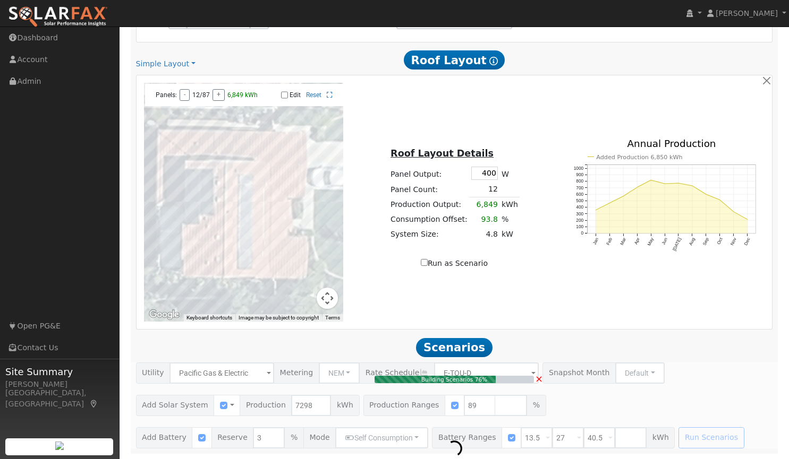
type input "4.3"
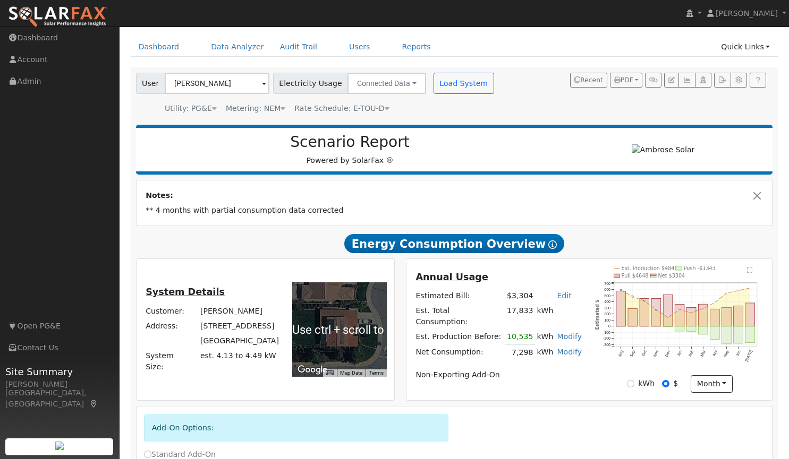
scroll to position [0, 0]
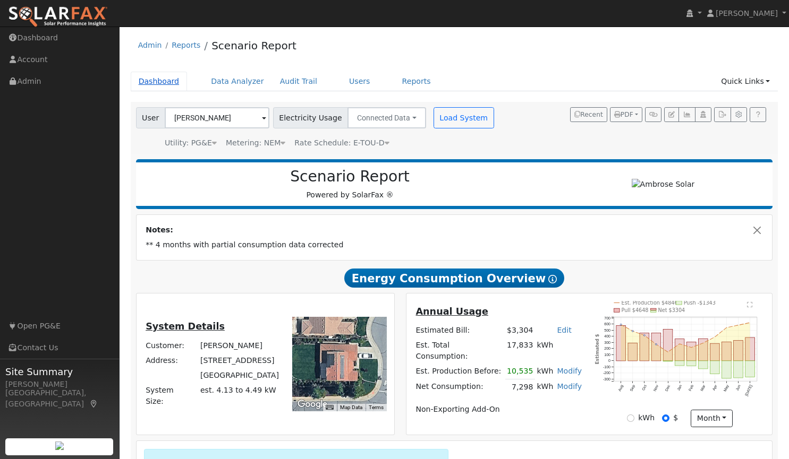
click at [165, 80] on link "Dashboard" at bounding box center [159, 82] width 57 height 20
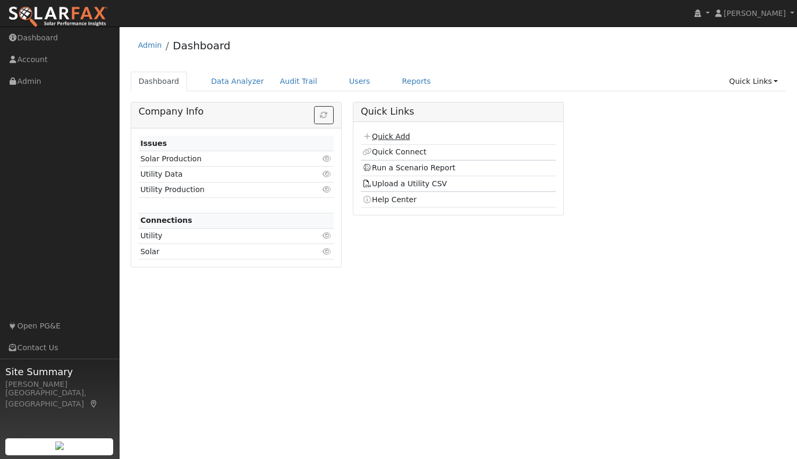
click at [395, 133] on link "Quick Add" at bounding box center [385, 136] width 47 height 8
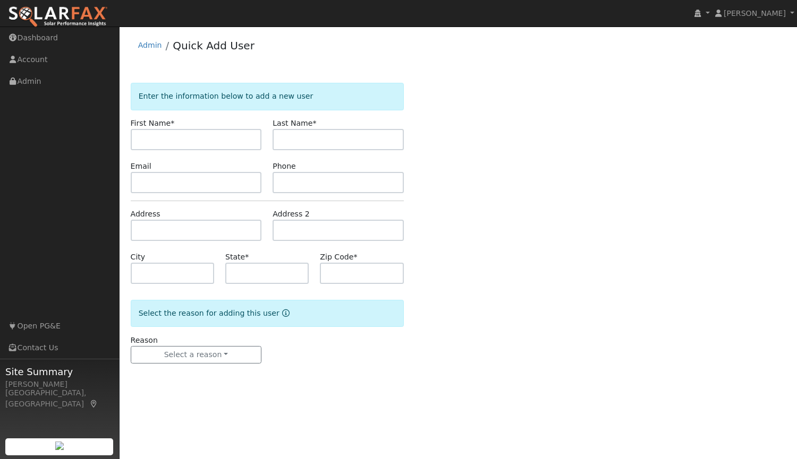
click at [236, 136] on input "text" at bounding box center [196, 139] width 131 height 21
type input "M"
click at [37, 37] on link "Dashboard" at bounding box center [59, 38] width 119 height 22
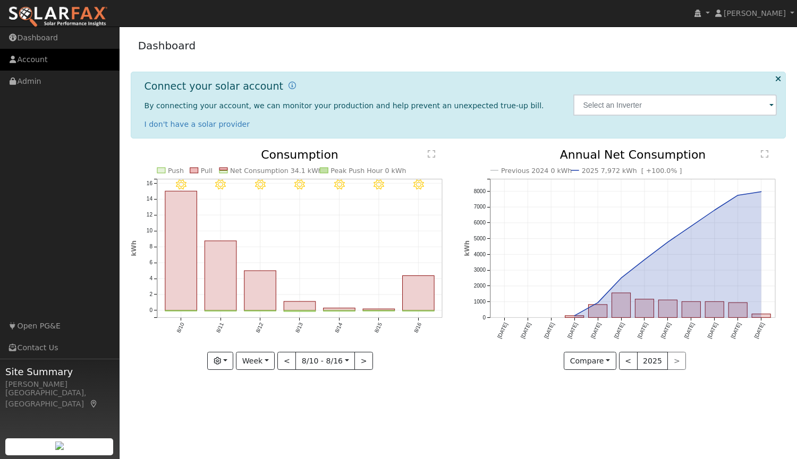
click at [33, 65] on link "Account" at bounding box center [59, 60] width 119 height 22
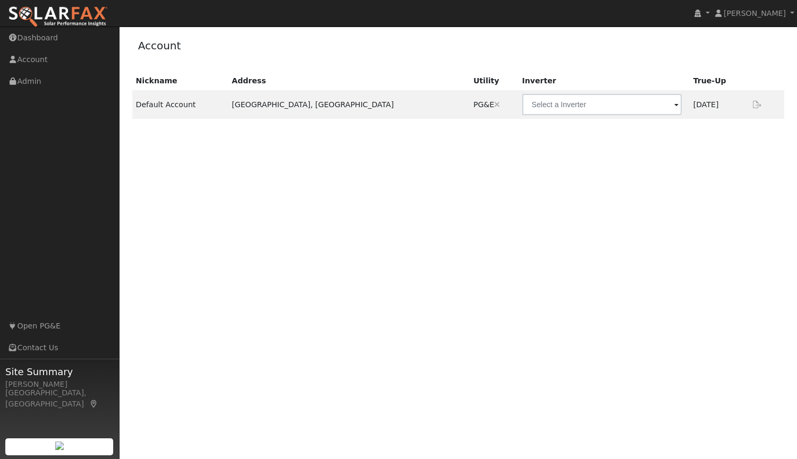
click at [75, 10] on img at bounding box center [58, 17] width 100 height 22
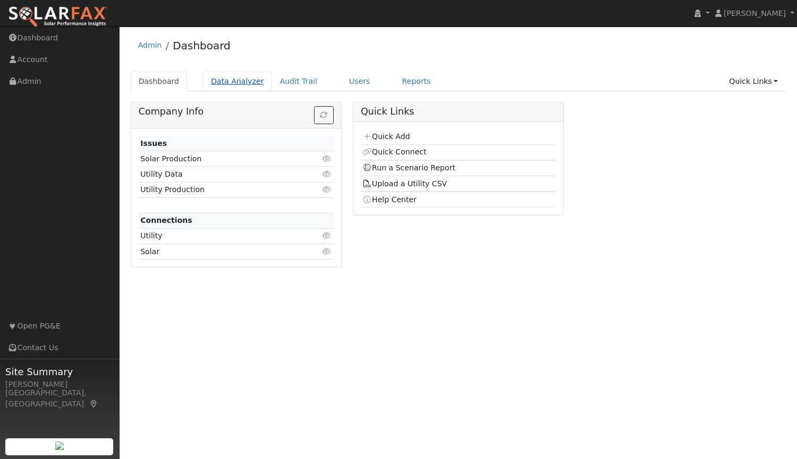
click at [227, 84] on link "Data Analyzer" at bounding box center [237, 82] width 69 height 20
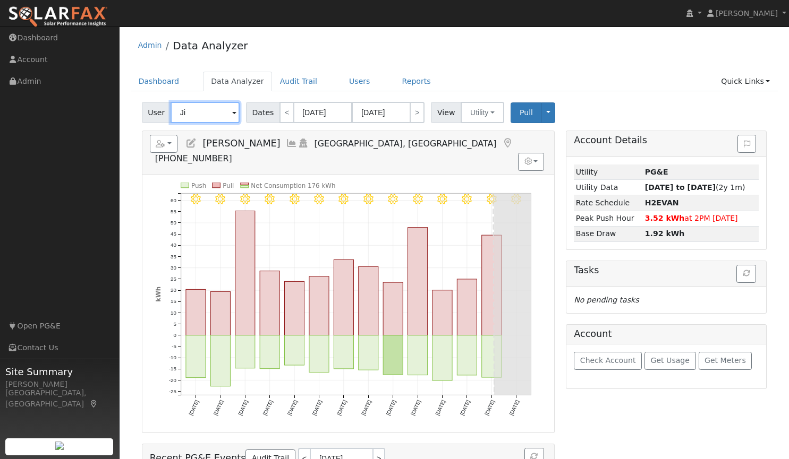
type input "J"
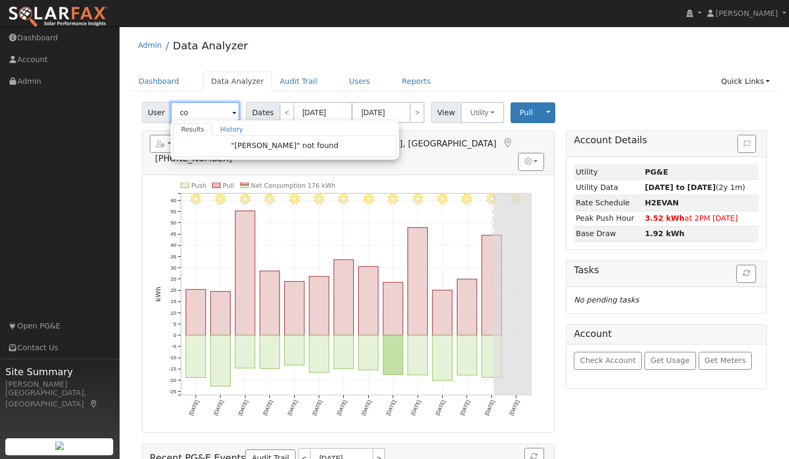
type input "c"
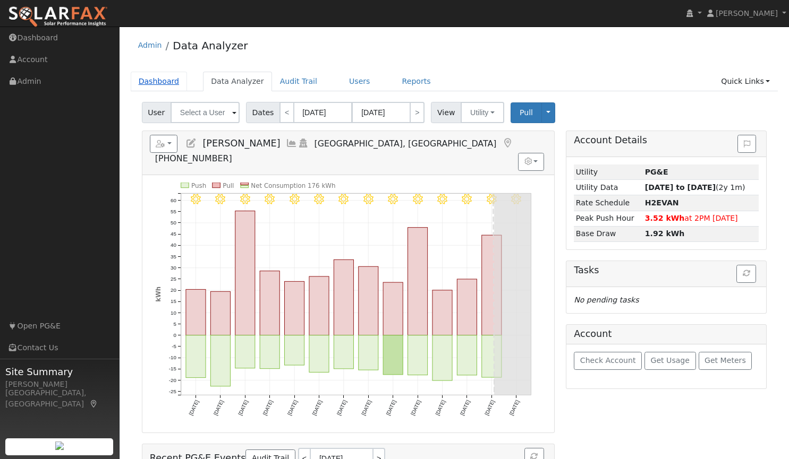
click at [150, 79] on link "Dashboard" at bounding box center [159, 82] width 57 height 20
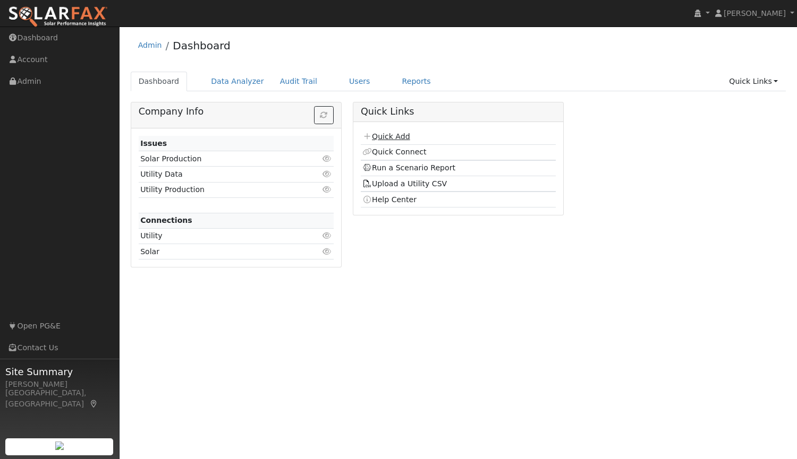
click at [384, 140] on link "Quick Add" at bounding box center [385, 136] width 47 height 8
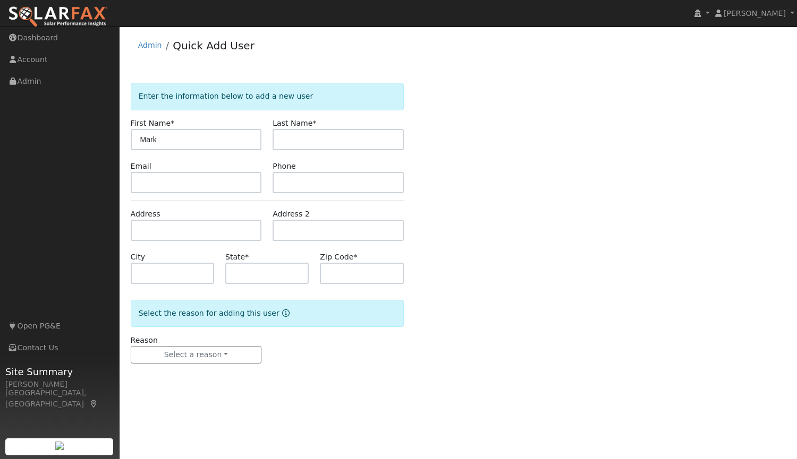
type input "Mark"
type input "[PERSON_NAME]"
click at [174, 181] on input "text" at bounding box center [196, 182] width 131 height 21
click at [226, 184] on input "text" at bounding box center [196, 182] width 131 height 21
paste input "Mark.colburn@yahoo.com"
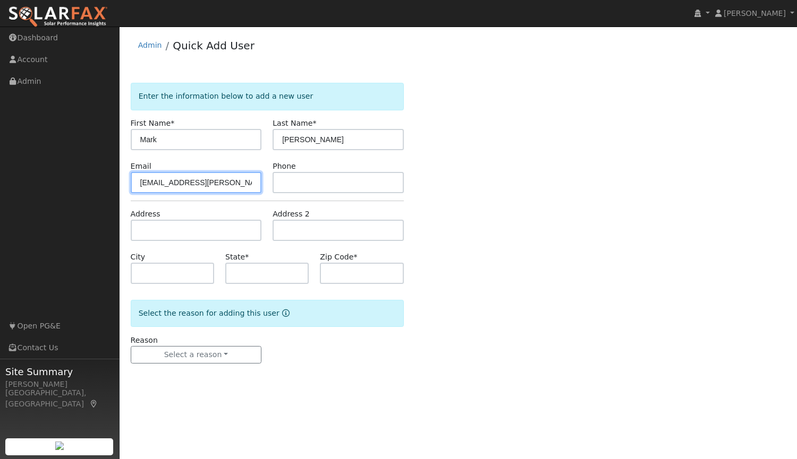
type input "Mark.colburn@yahoo.com"
drag, startPoint x: 291, startPoint y: 184, endPoint x: 241, endPoint y: 150, distance: 60.1
click at [291, 184] on input "text" at bounding box center [337, 182] width 131 height 21
click at [301, 177] on input "text" at bounding box center [337, 182] width 131 height 21
paste input "916) 838-0039"
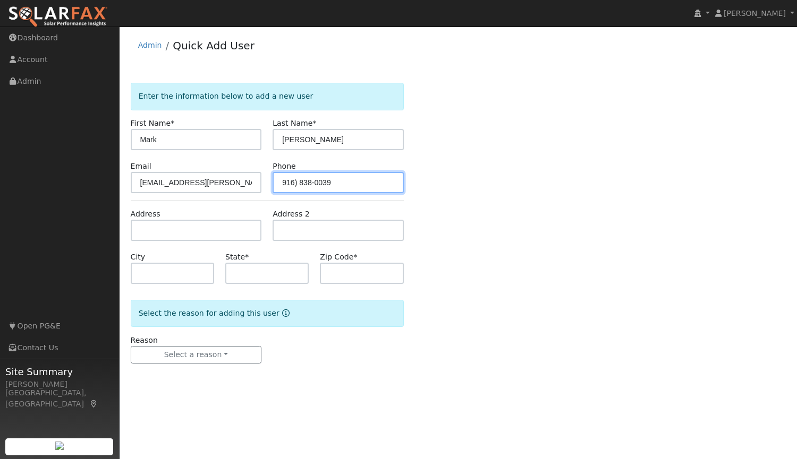
type input "916) 838-0039"
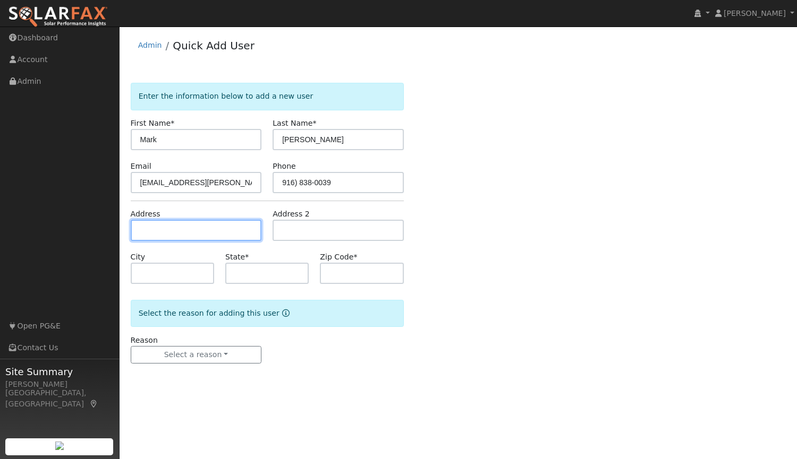
click at [204, 231] on input "text" at bounding box center [196, 230] width 131 height 21
click at [208, 232] on input "text" at bounding box center [196, 230] width 131 height 21
paste input "2709 San Marcos cou"
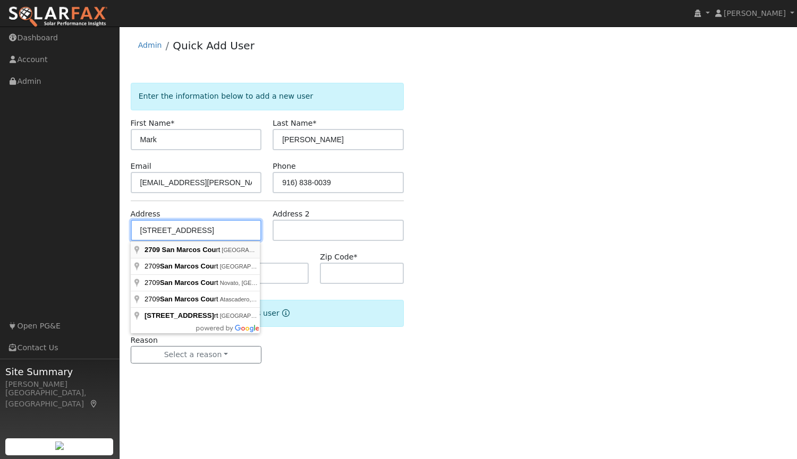
type input "2709 San Marcos Court"
type input "Rocklin"
type input "CA"
type input "95765"
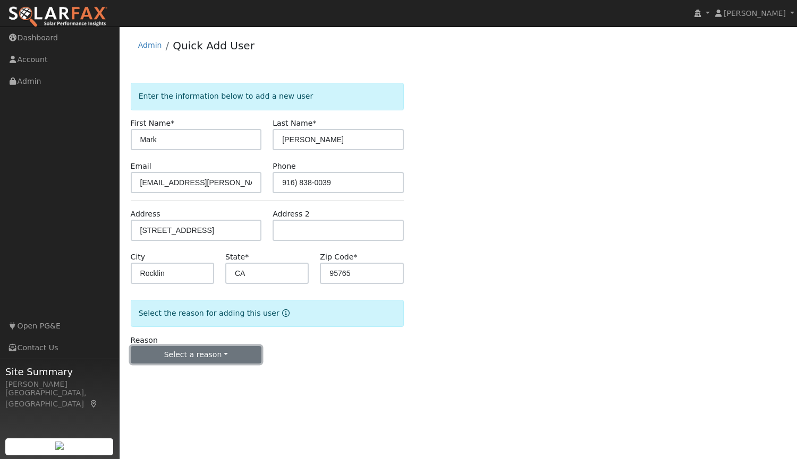
click at [186, 361] on button "Select a reason" at bounding box center [196, 355] width 131 height 18
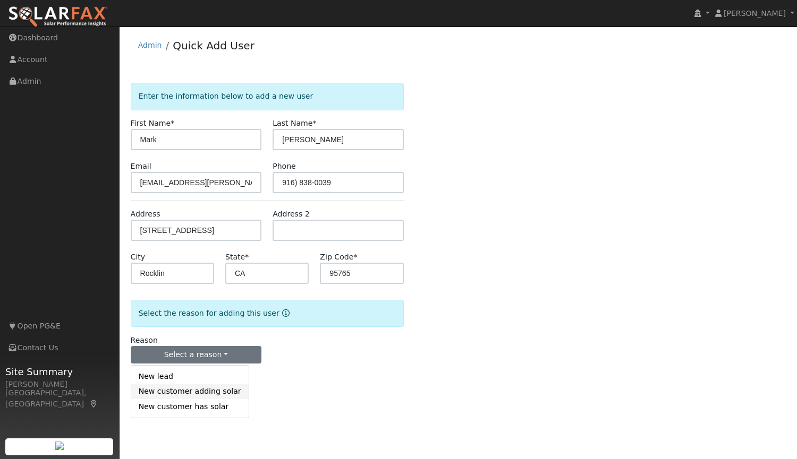
click at [191, 393] on link "New customer adding solar" at bounding box center [189, 391] width 117 height 15
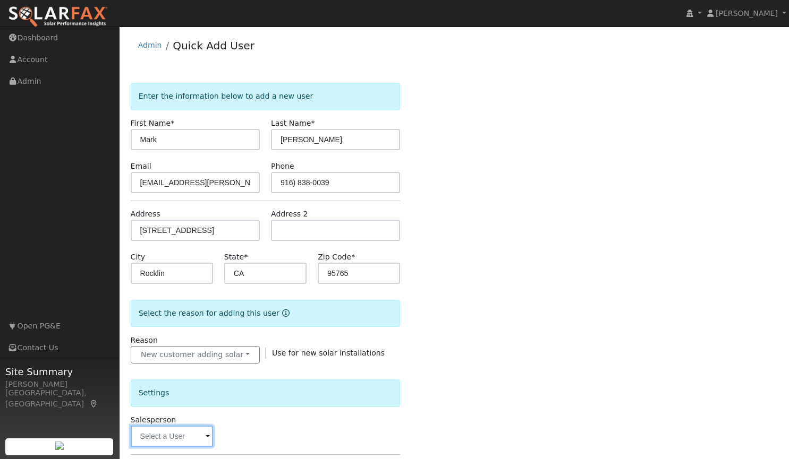
click at [183, 438] on input "text" at bounding box center [172, 436] width 82 height 21
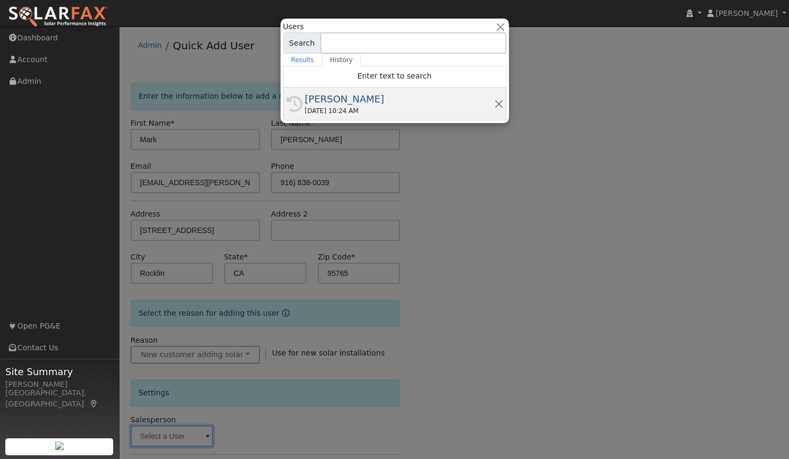
click at [322, 98] on div "[PERSON_NAME]" at bounding box center [399, 99] width 189 height 14
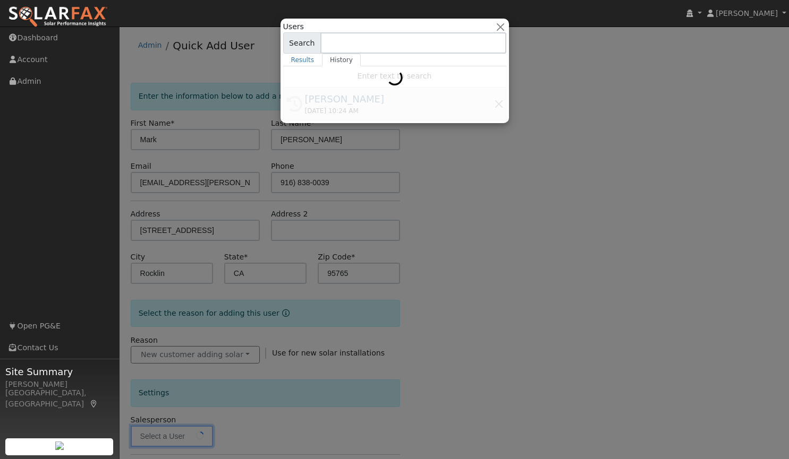
type input "[PERSON_NAME]"
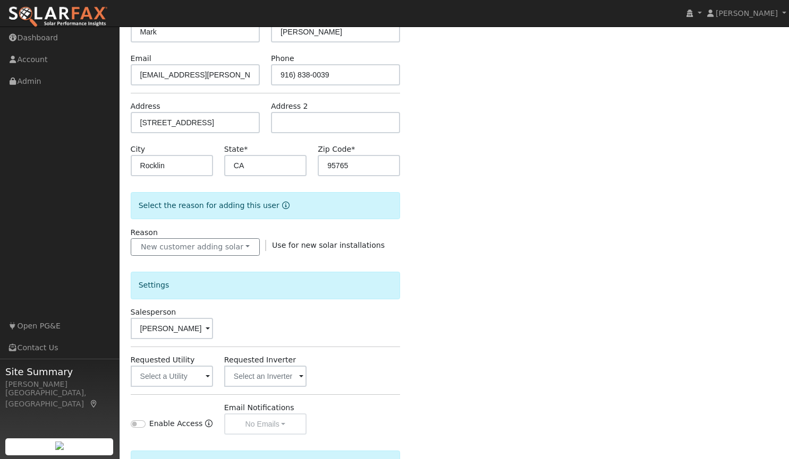
scroll to position [210, 0]
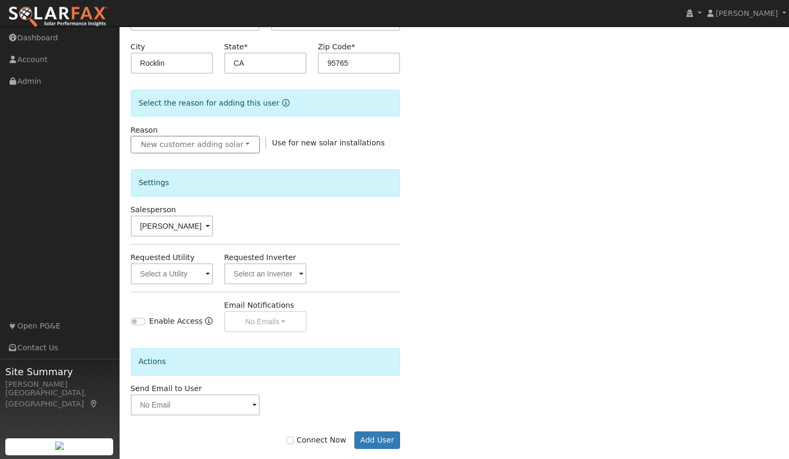
click at [295, 437] on label "Connect Now" at bounding box center [315, 440] width 59 height 11
click at [294, 437] on input "Connect Now" at bounding box center [289, 440] width 7 height 7
checkbox input "true"
click at [165, 274] on input "text" at bounding box center [172, 273] width 82 height 21
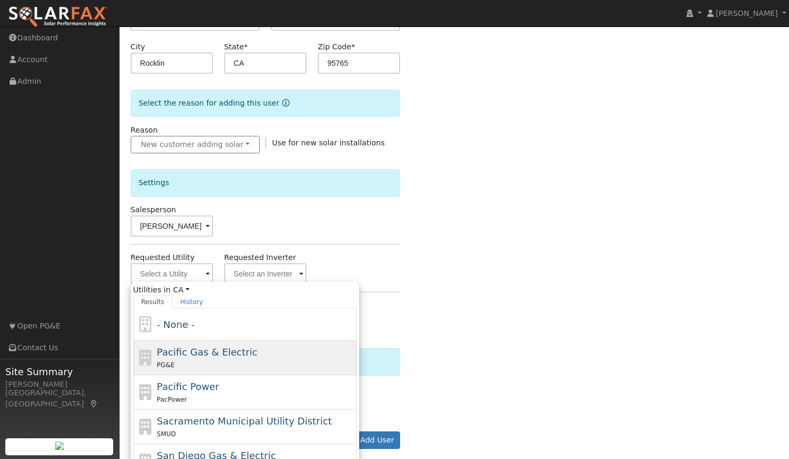
click at [196, 351] on span "Pacific Gas & Electric" at bounding box center [207, 352] width 100 height 11
type input "Pacific Gas & Electric"
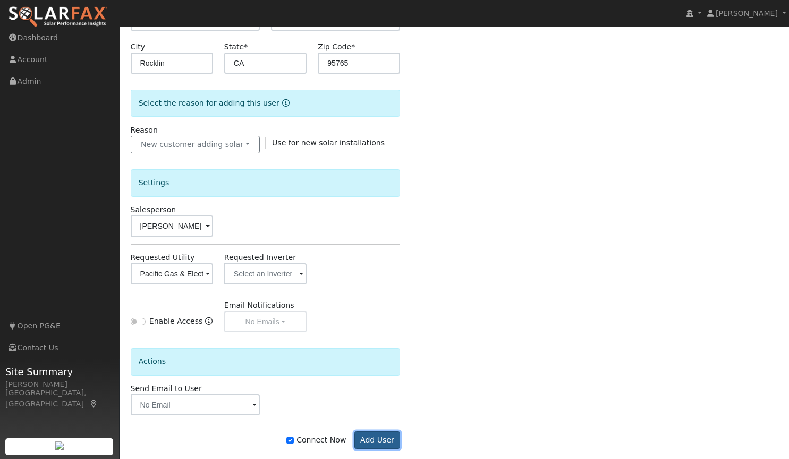
click at [369, 438] on button "Add User" at bounding box center [377, 441] width 46 height 18
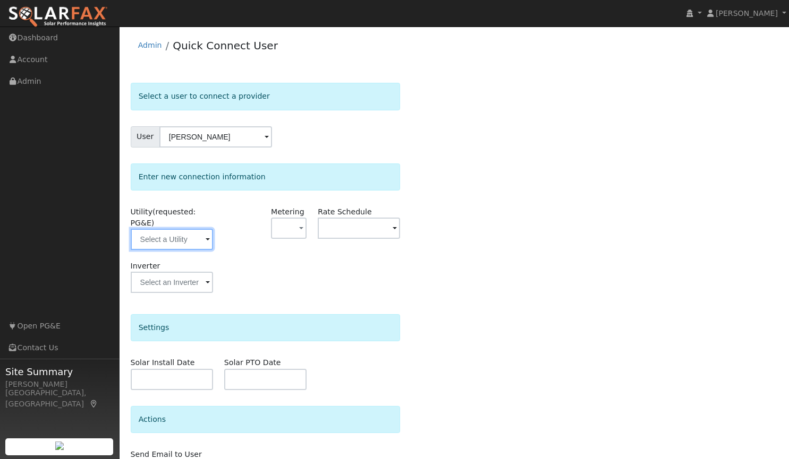
click at [155, 229] on input "text" at bounding box center [172, 239] width 82 height 21
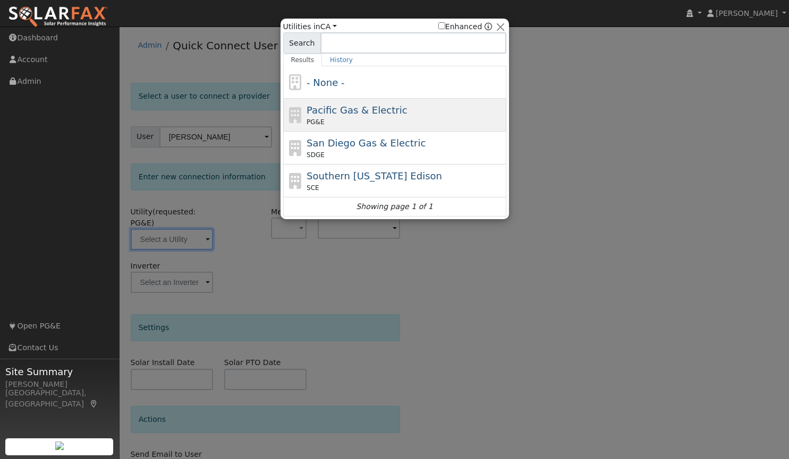
click at [340, 132] on div "Pacific Gas & Electric PG&E" at bounding box center [394, 148] width 223 height 33
type input "PG&E"
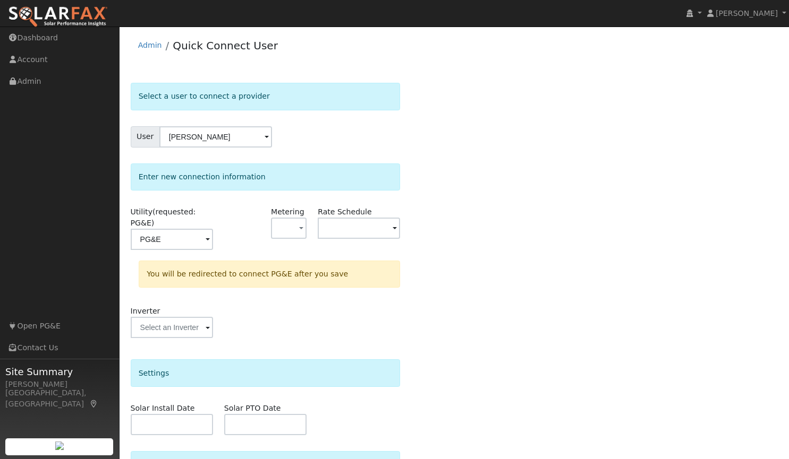
scroll to position [101, 0]
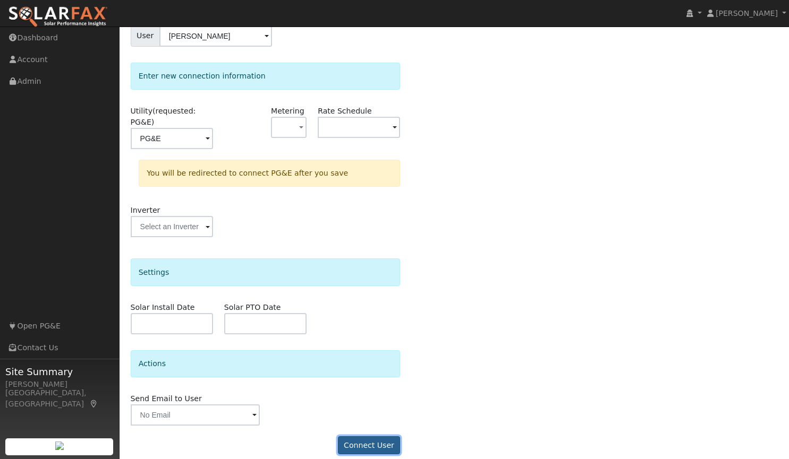
click at [367, 437] on button "Connect User" at bounding box center [369, 446] width 63 height 18
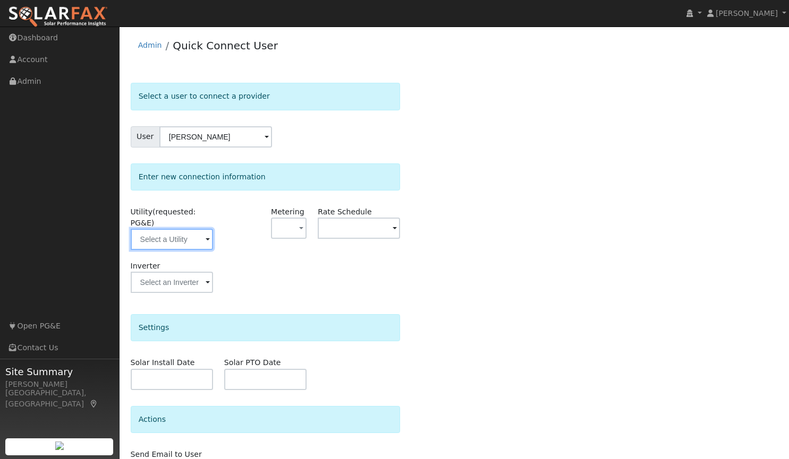
click at [190, 233] on input "text" at bounding box center [172, 239] width 82 height 21
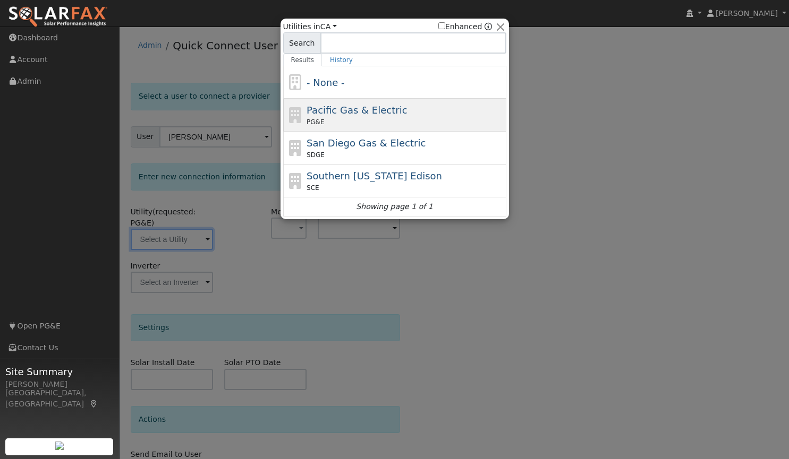
click at [372, 109] on span "Pacific Gas & Electric" at bounding box center [356, 110] width 100 height 11
type input "PG&E"
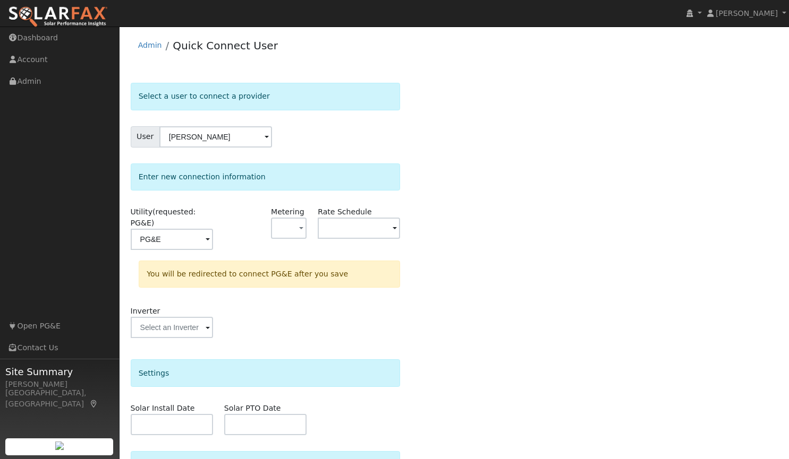
scroll to position [101, 0]
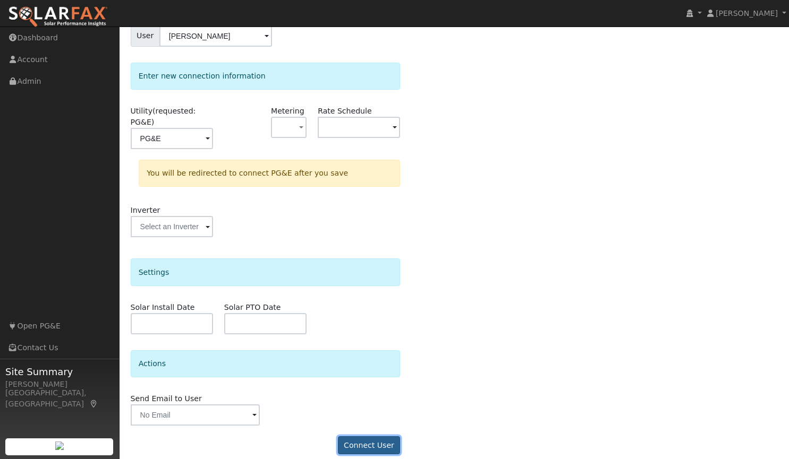
click at [380, 437] on button "Connect User" at bounding box center [369, 446] width 63 height 18
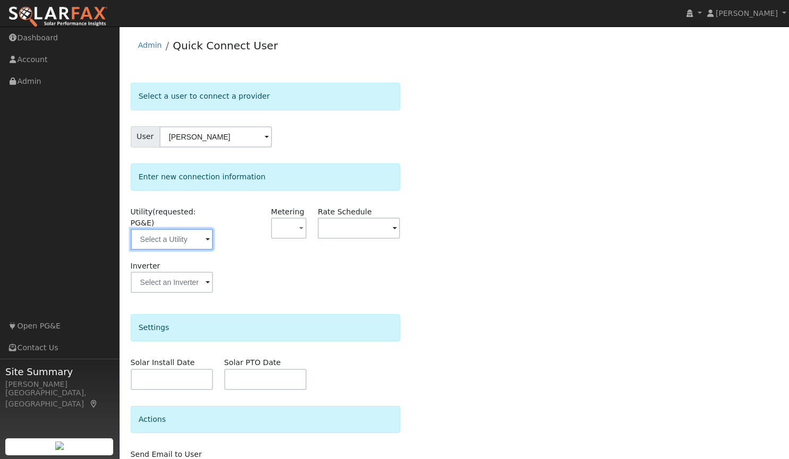
click at [178, 229] on input "text" at bounding box center [172, 239] width 82 height 21
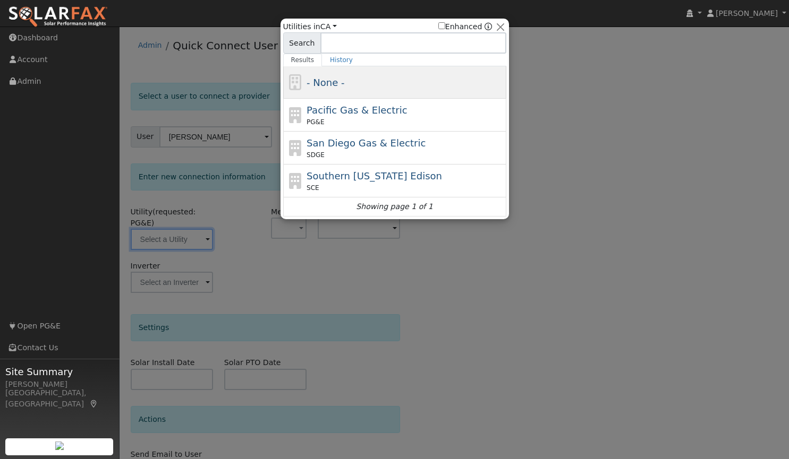
click at [336, 98] on div "- None -" at bounding box center [394, 82] width 223 height 32
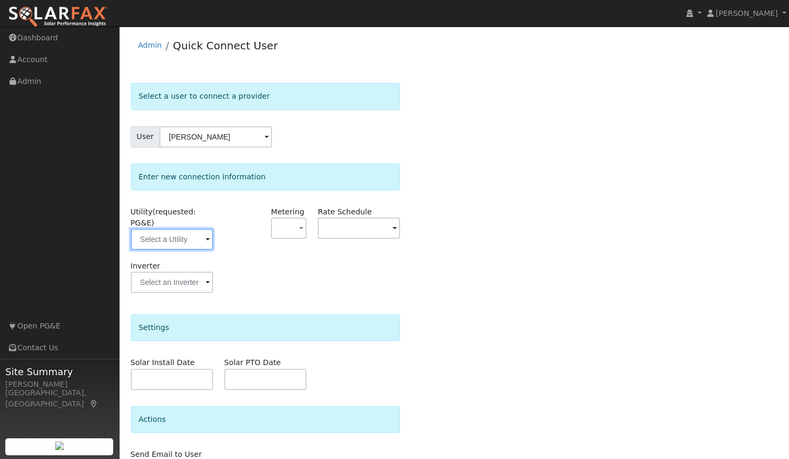
click at [189, 229] on input "text" at bounding box center [172, 239] width 82 height 21
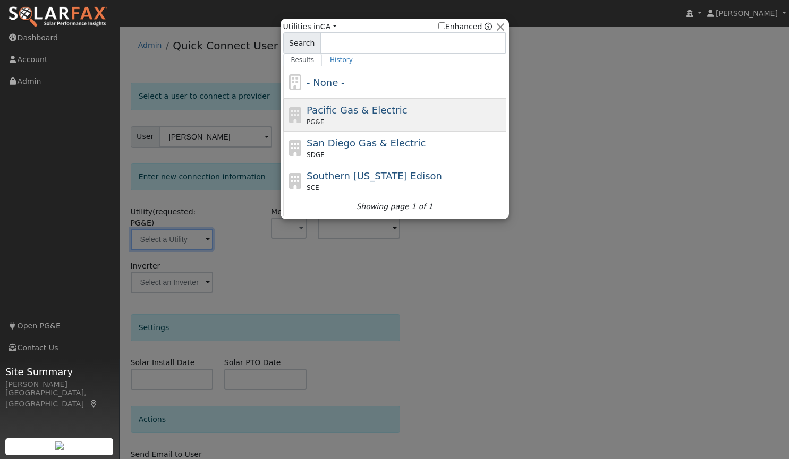
click at [328, 118] on div "PG&E" at bounding box center [404, 122] width 197 height 10
type input "PG&E"
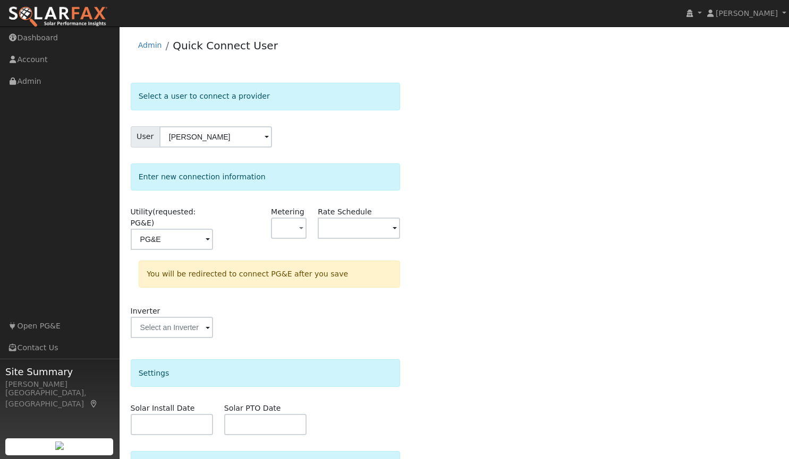
scroll to position [101, 0]
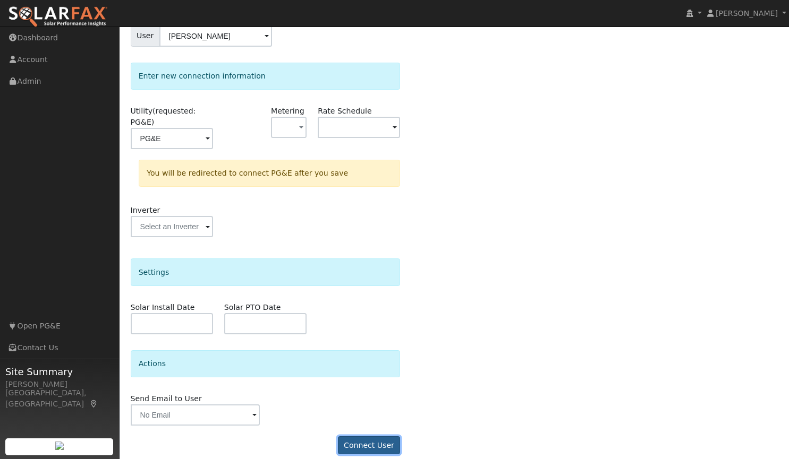
click at [365, 437] on button "Connect User" at bounding box center [369, 446] width 63 height 18
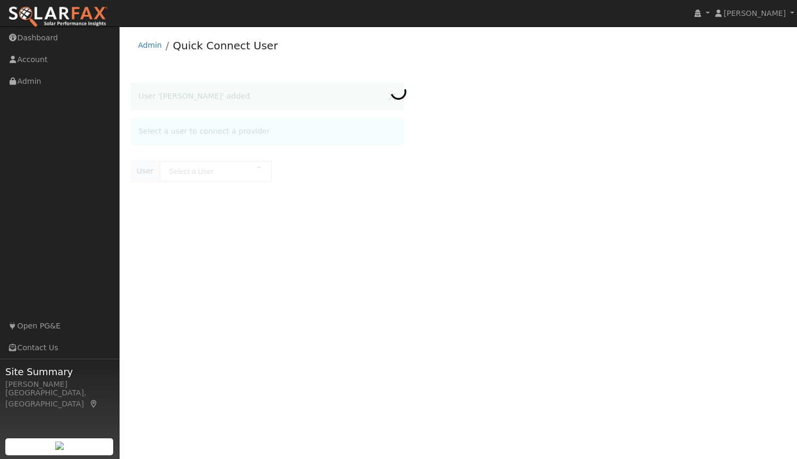
type input "[PERSON_NAME]"
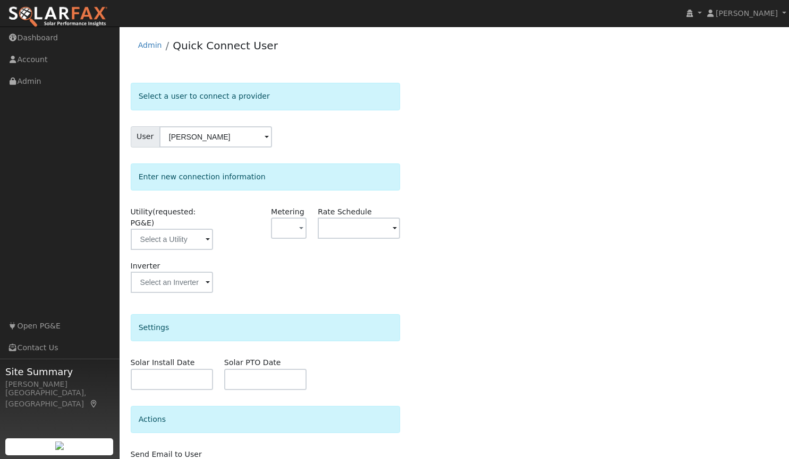
click at [290, 293] on form "Select a user to connect a provider User Mark Colburn Account Default Account D…" at bounding box center [266, 302] width 270 height 438
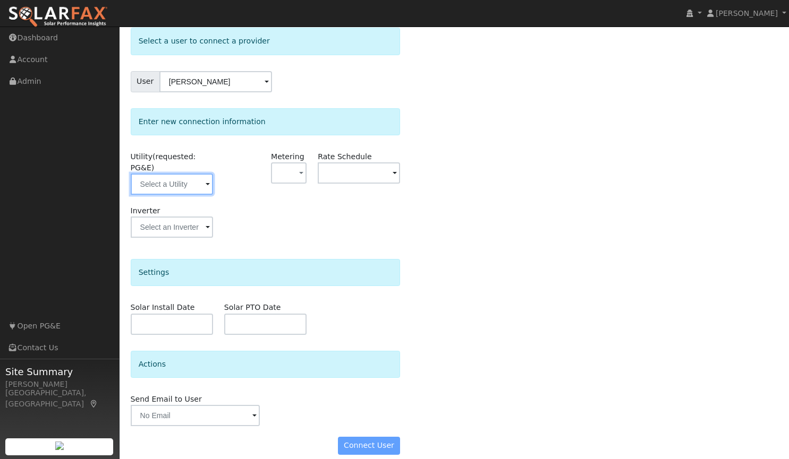
click at [172, 180] on input "text" at bounding box center [172, 184] width 82 height 21
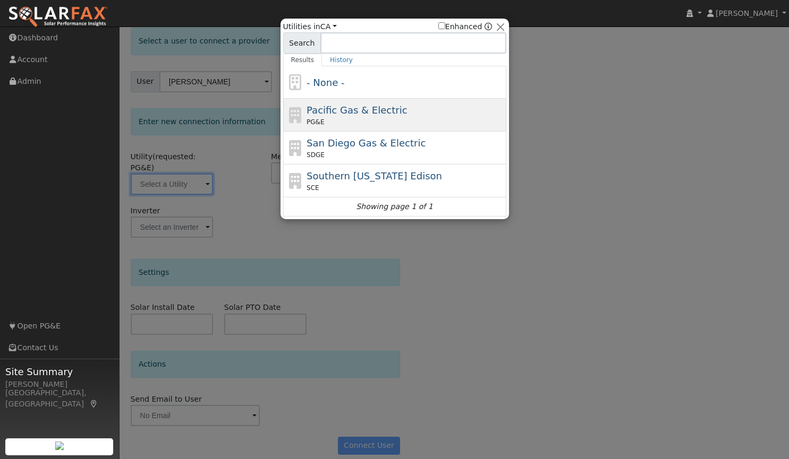
click at [358, 115] on span "Pacific Gas & Electric" at bounding box center [356, 110] width 100 height 11
type input "PG&E"
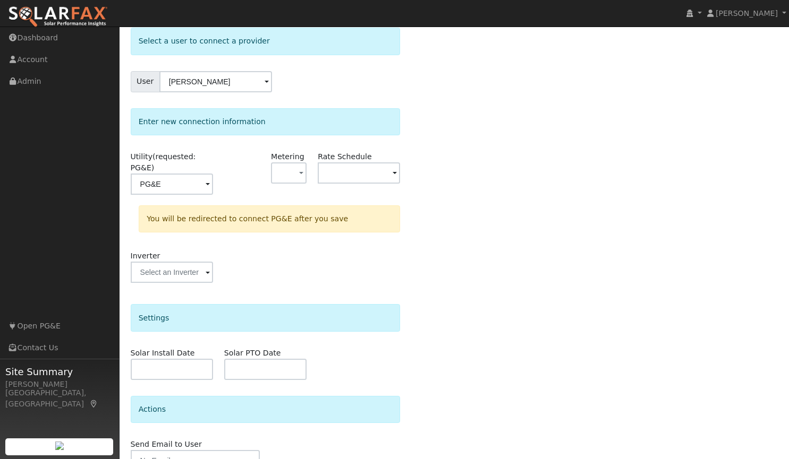
scroll to position [101, 0]
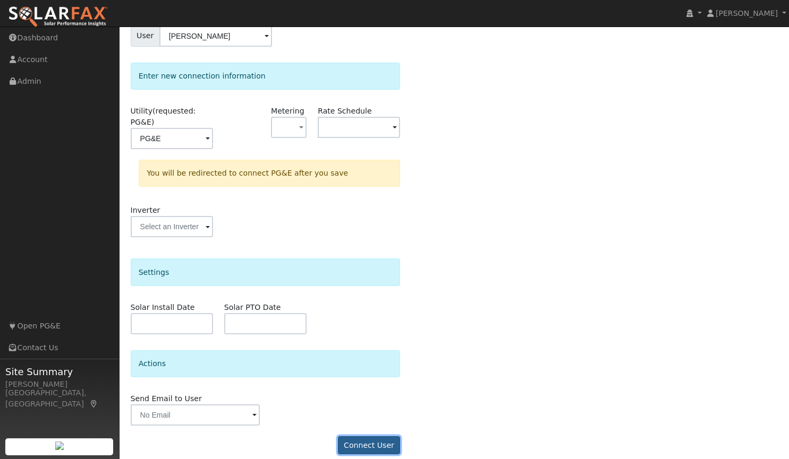
click at [353, 437] on button "Connect User" at bounding box center [369, 446] width 63 height 18
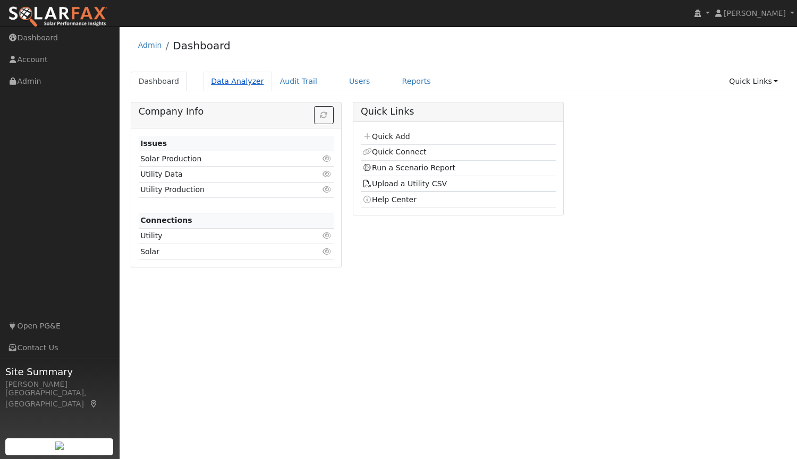
click at [227, 80] on link "Data Analyzer" at bounding box center [237, 82] width 69 height 20
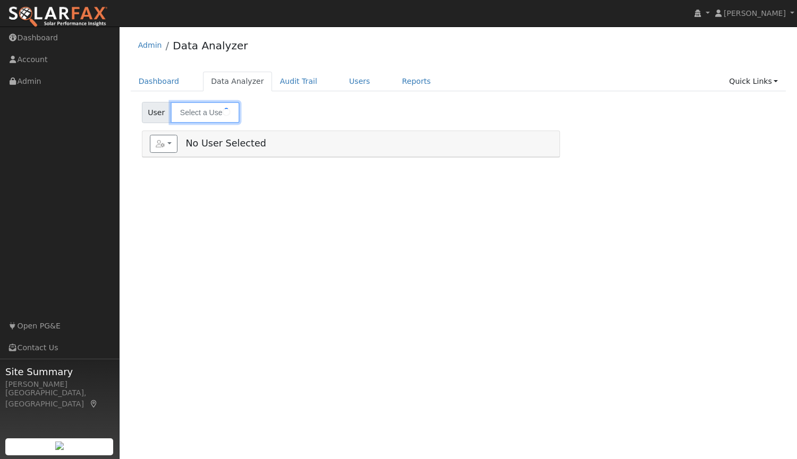
type input "[PERSON_NAME]"
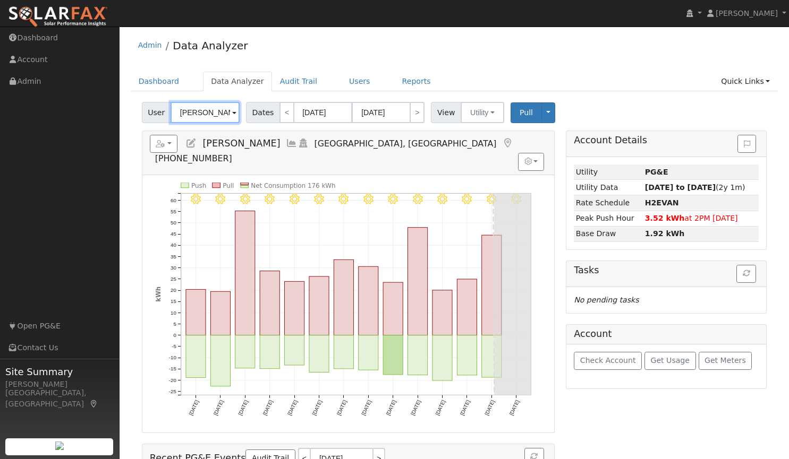
click at [224, 111] on input "[PERSON_NAME]" at bounding box center [204, 112] width 69 height 21
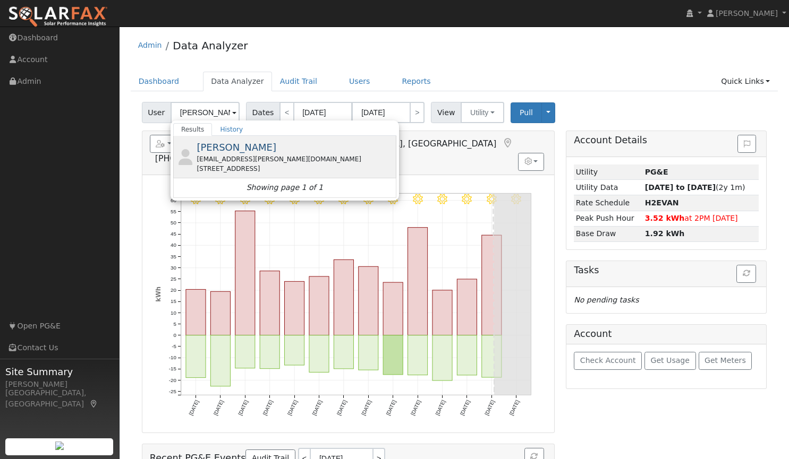
click at [226, 148] on span "[PERSON_NAME]" at bounding box center [236, 147] width 80 height 11
type input "[PERSON_NAME]"
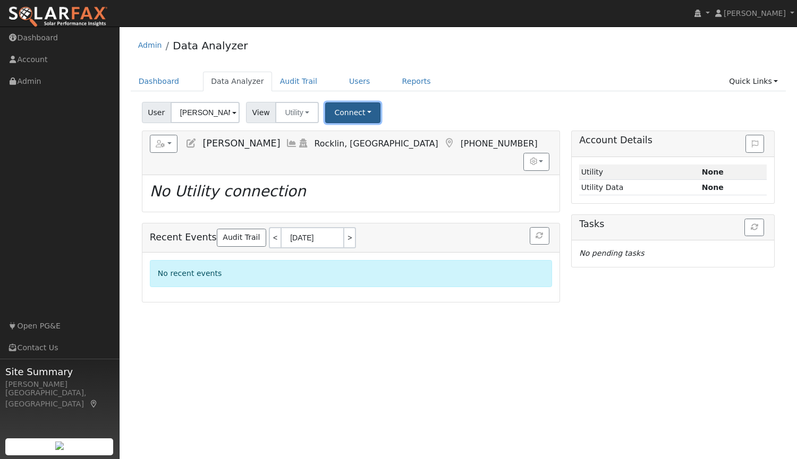
click at [353, 115] on button "Connect" at bounding box center [352, 112] width 55 height 21
click at [354, 136] on link "Select a Provider" at bounding box center [367, 136] width 83 height 15
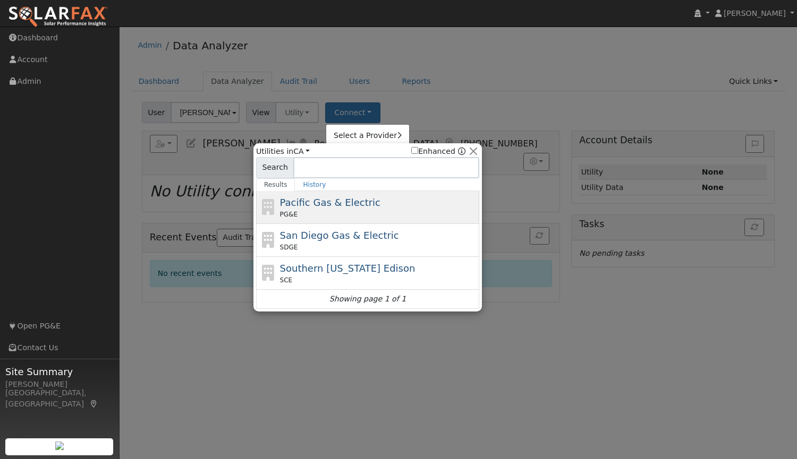
click at [315, 208] on span "Pacific Gas & Electric" at bounding box center [330, 202] width 100 height 11
